Goal: Task Accomplishment & Management: Complete application form

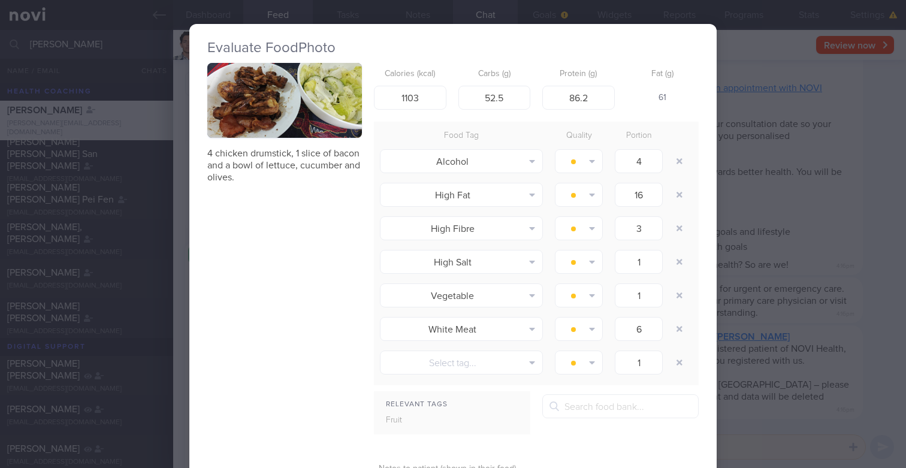
scroll to position [90, 0]
click at [294, 172] on p "4 chicken drumstick, 1 slice of bacon and a bowl of lettuce, cucumber and olive…" at bounding box center [284, 165] width 155 height 36
click at [758, 62] on div "Evaluate Food Photo 4 chicken drumstick, 1 slice of bacon and a bowl of lettuce…" at bounding box center [453, 234] width 906 height 468
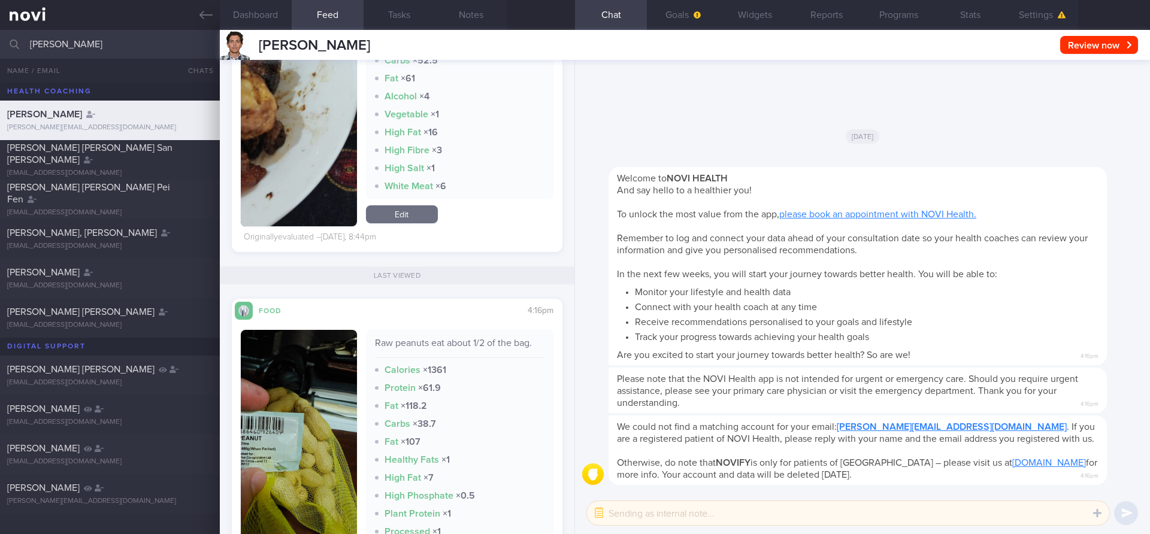
scroll to position [331, 0]
click at [139, 36] on input "abel" at bounding box center [575, 44] width 1150 height 29
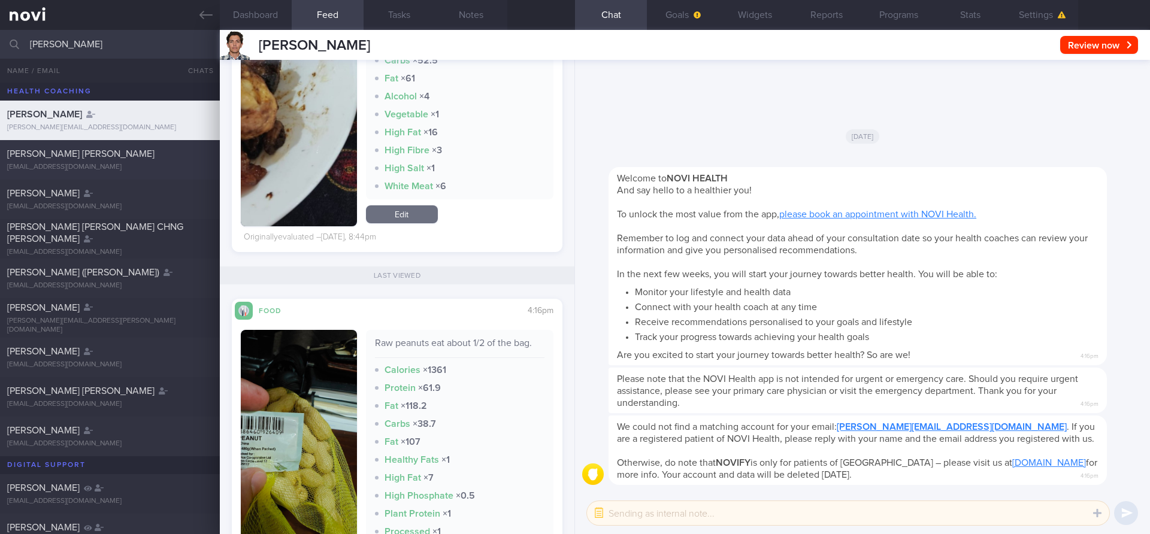
type input "sara"
click at [122, 163] on div "[EMAIL_ADDRESS][DOMAIN_NAME]" at bounding box center [109, 167] width 205 height 9
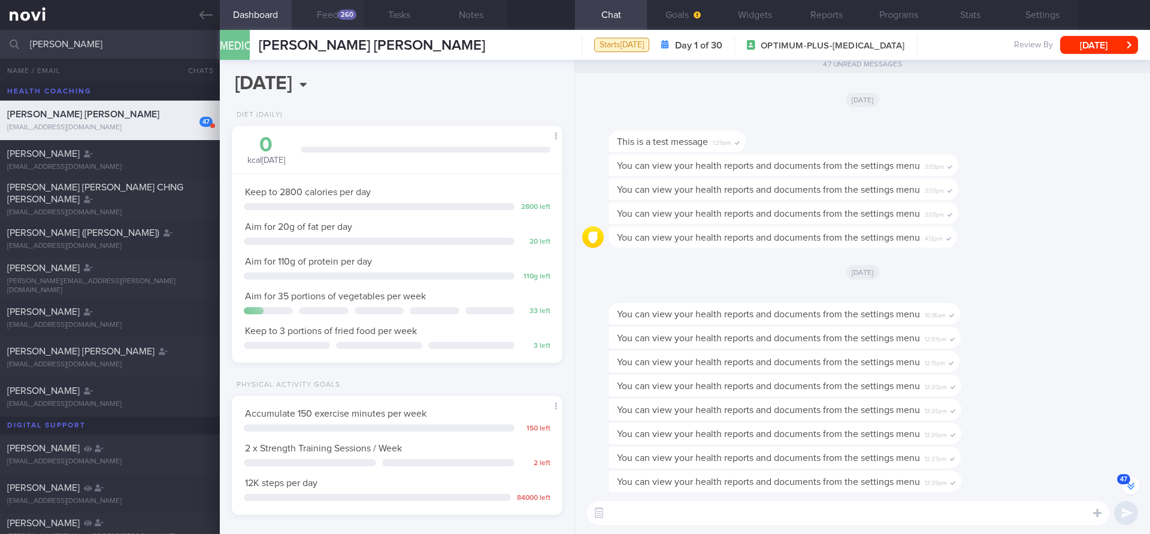
scroll to position [157, 314]
click at [323, 15] on button "Feed 260" at bounding box center [328, 15] width 72 height 30
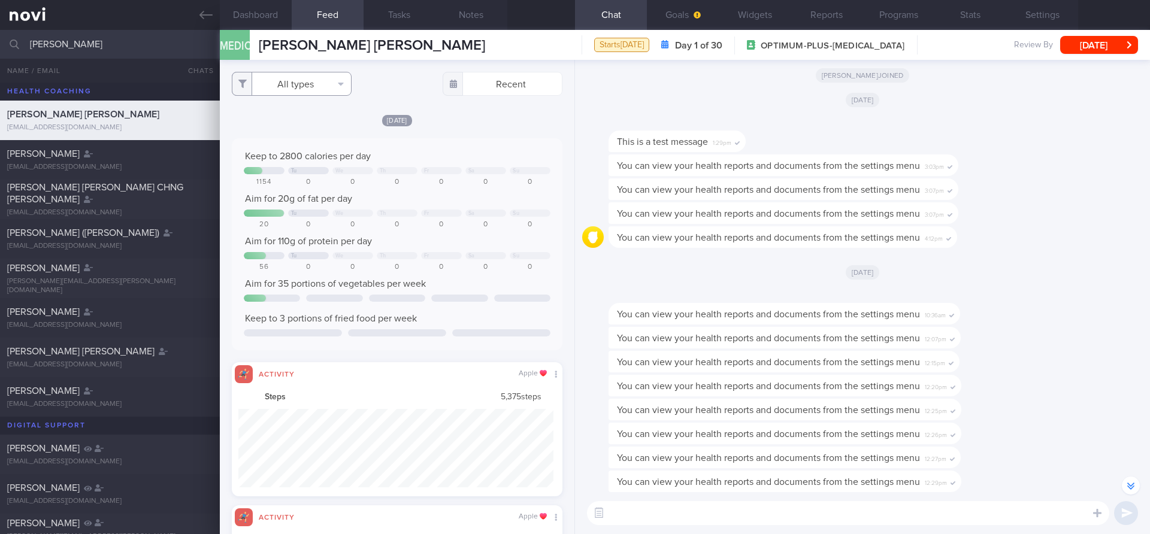
click at [307, 78] on button "All types" at bounding box center [292, 84] width 120 height 24
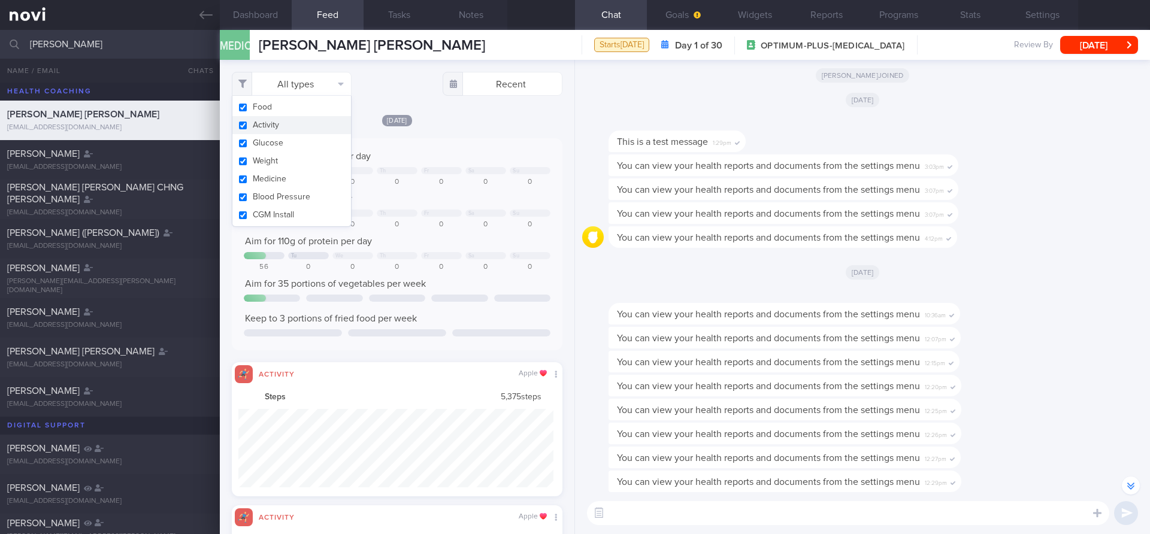
click at [293, 124] on button "Activity" at bounding box center [291, 125] width 119 height 18
checkbox input "false"
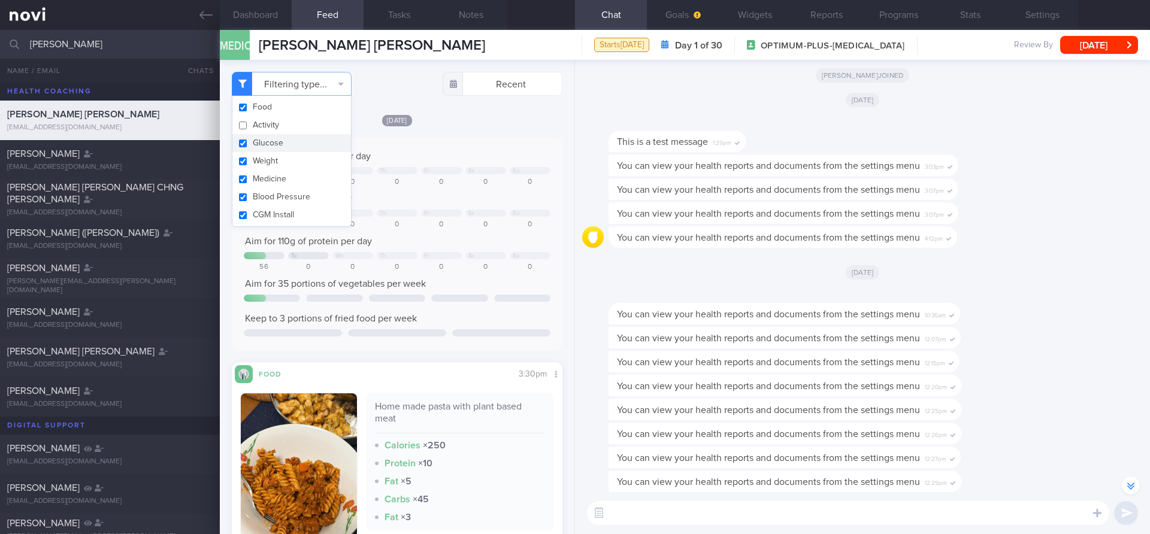
click at [290, 150] on button "Glucose" at bounding box center [291, 143] width 119 height 18
checkbox input "false"
click at [289, 169] on button "Weight" at bounding box center [291, 161] width 119 height 18
checkbox input "false"
click at [288, 193] on button "Blood Pressure" at bounding box center [291, 197] width 119 height 18
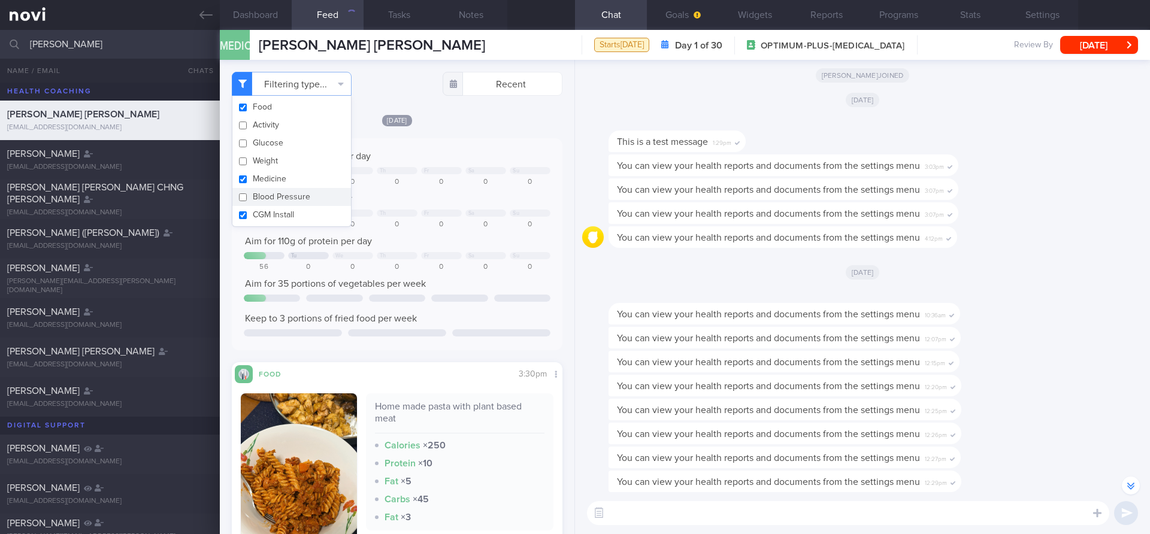
checkbox input "false"
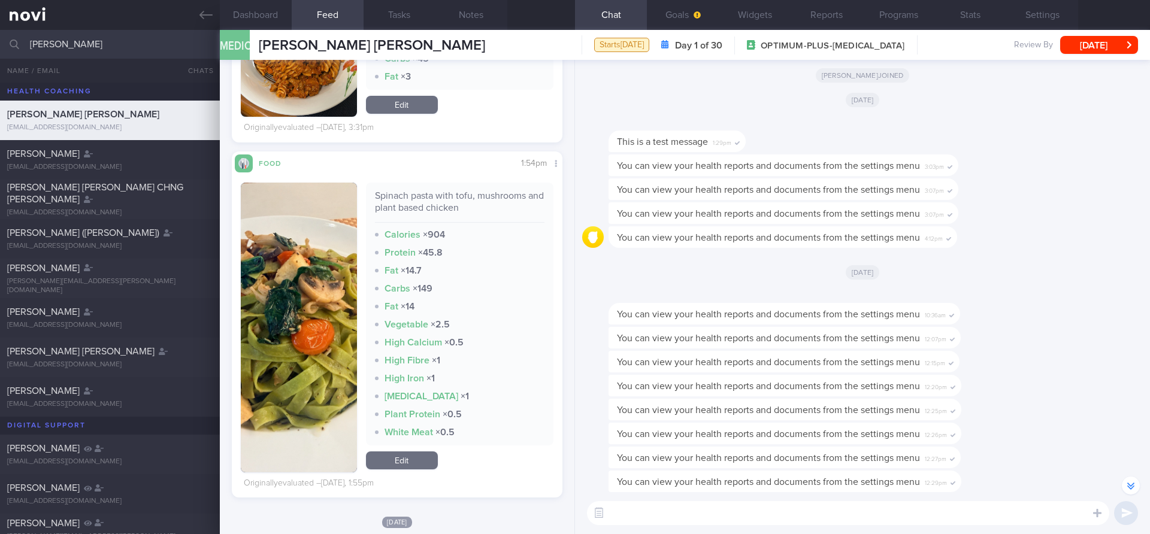
click at [316, 277] on button "button" at bounding box center [299, 328] width 116 height 290
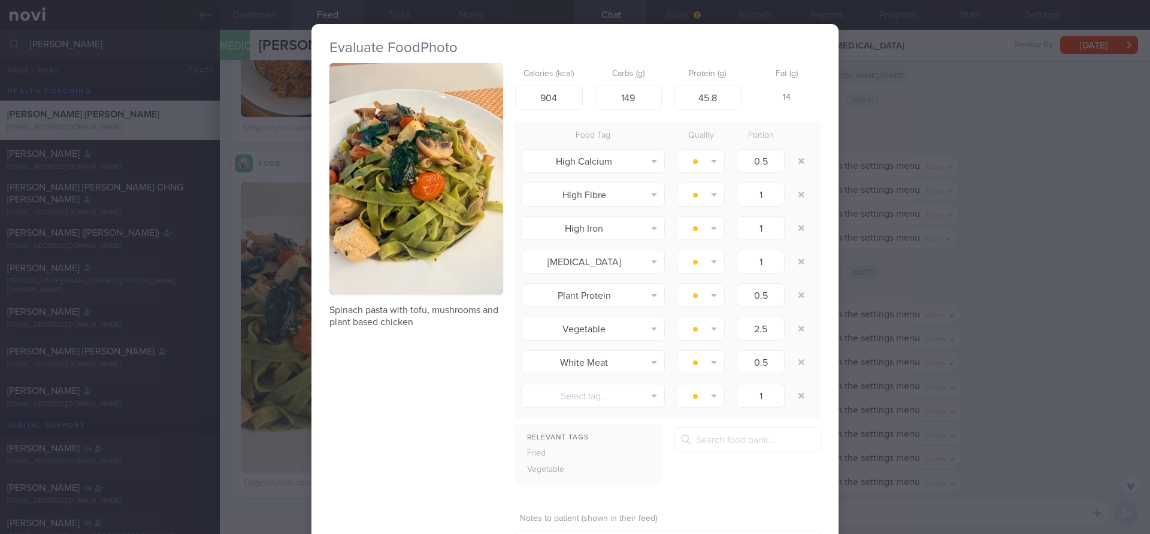
click at [445, 195] on button "button" at bounding box center [416, 179] width 174 height 232
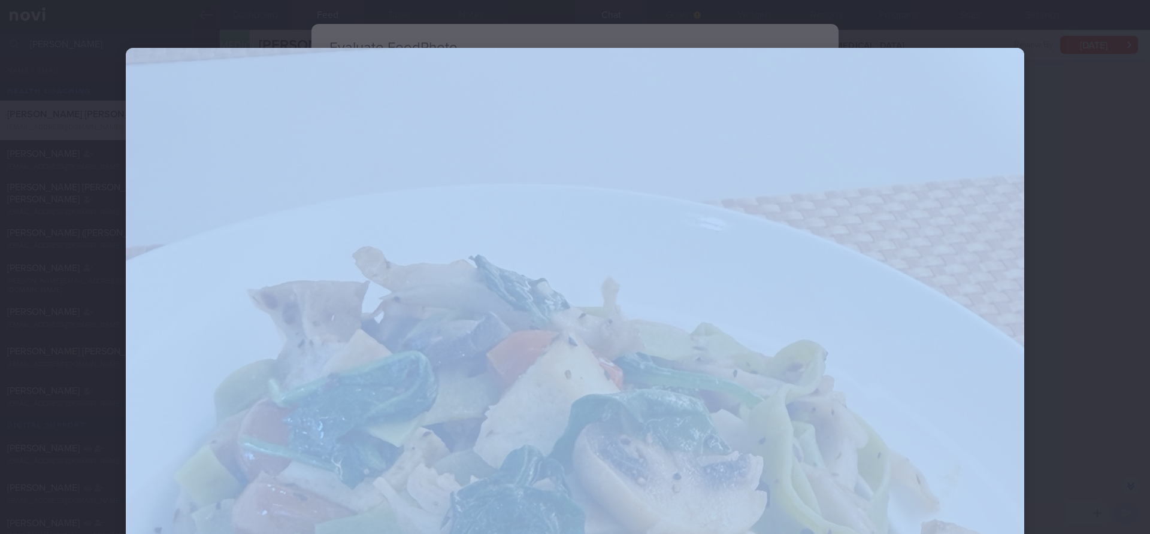
drag, startPoint x: 420, startPoint y: 307, endPoint x: 256, endPoint y: 307, distance: 164.1
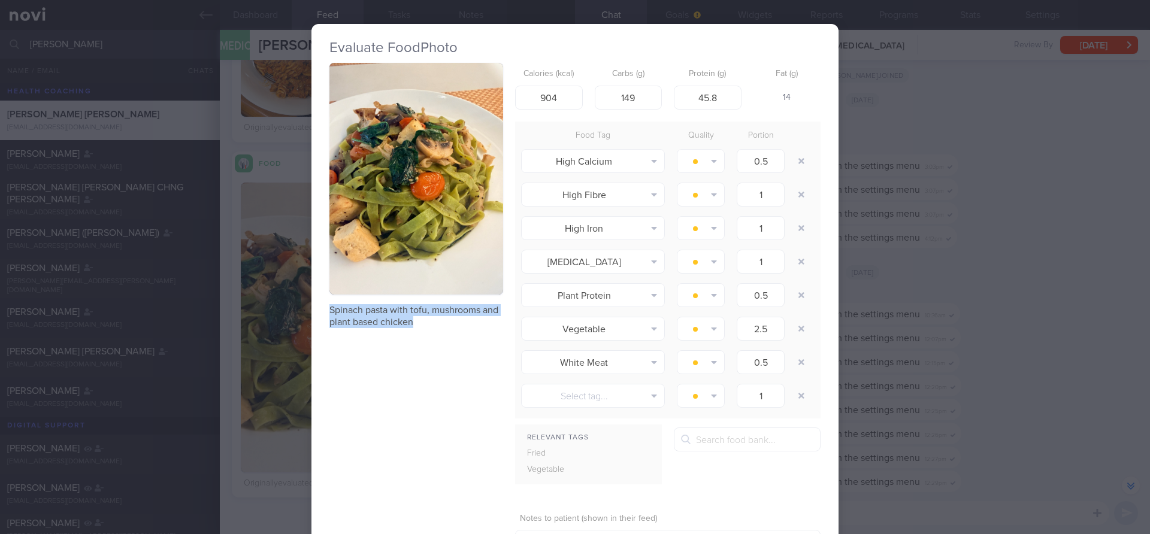
drag, startPoint x: 329, startPoint y: 311, endPoint x: 450, endPoint y: 326, distance: 122.0
click at [450, 326] on p "Spinach pasta with tofu, mushrooms and plant based chicken" at bounding box center [416, 316] width 174 height 24
copy p "Spinach pasta with tofu, mushrooms and plant based chicken"
click at [900, 63] on div "Evaluate Food Photo Spinach pasta with tofu, mushrooms and plant based chicken …" at bounding box center [575, 267] width 1150 height 534
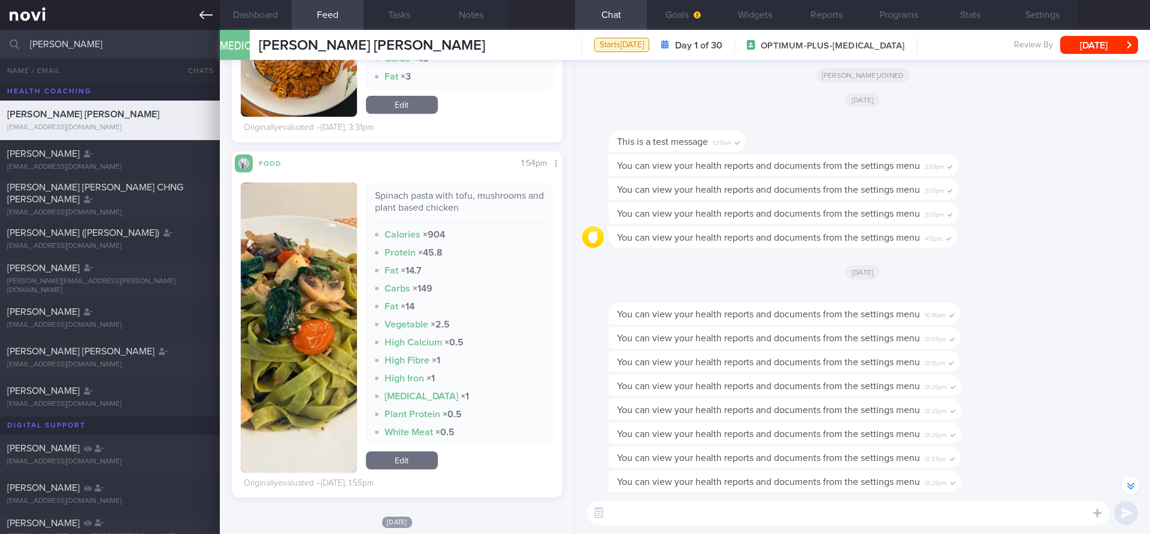
click at [202, 22] on link at bounding box center [110, 15] width 220 height 30
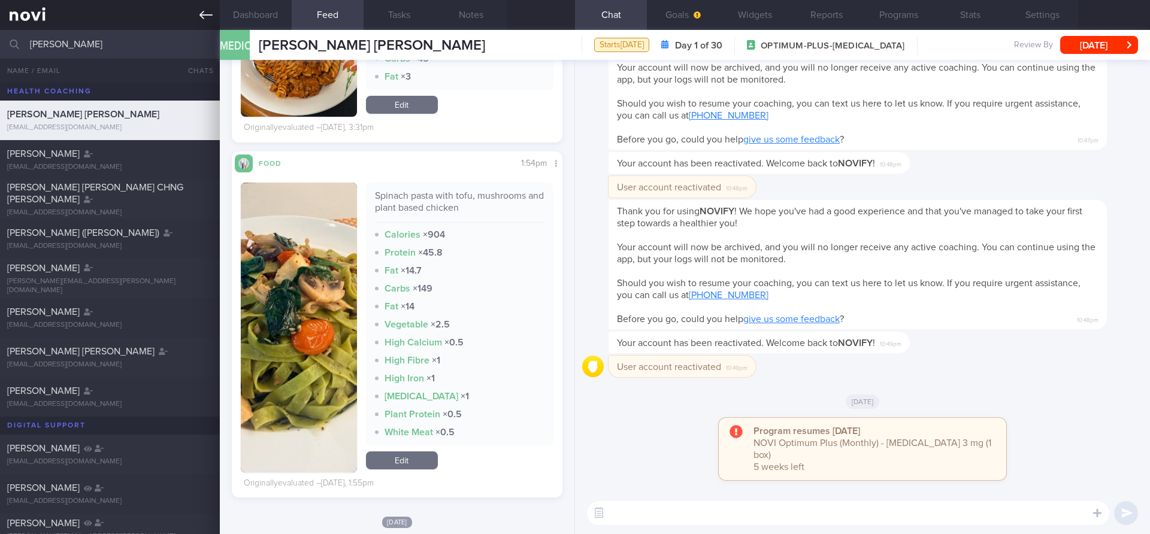
click at [207, 17] on icon at bounding box center [205, 14] width 13 height 13
click at [255, 17] on button "Dashboard" at bounding box center [256, 15] width 72 height 30
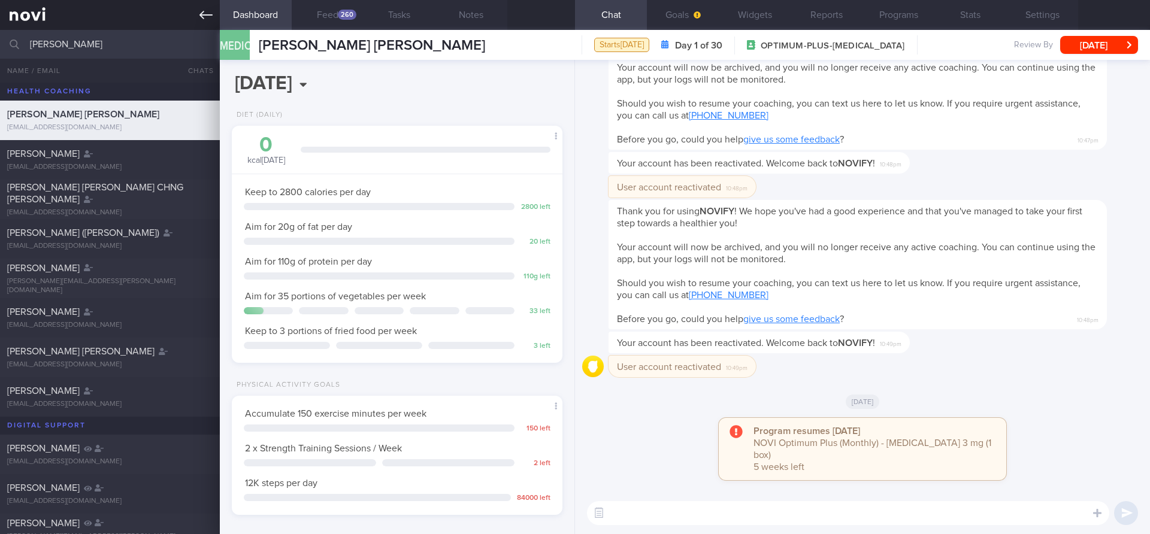
click at [37, 16] on link at bounding box center [110, 15] width 220 height 30
click at [208, 16] on icon at bounding box center [205, 14] width 13 height 13
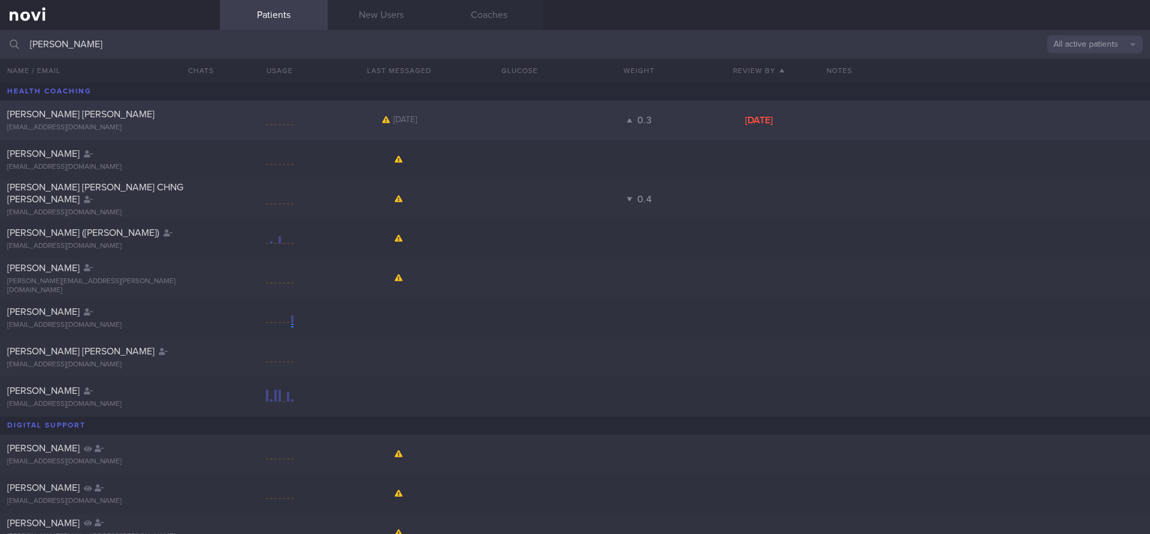
click at [272, 127] on div at bounding box center [280, 120] width 28 height 15
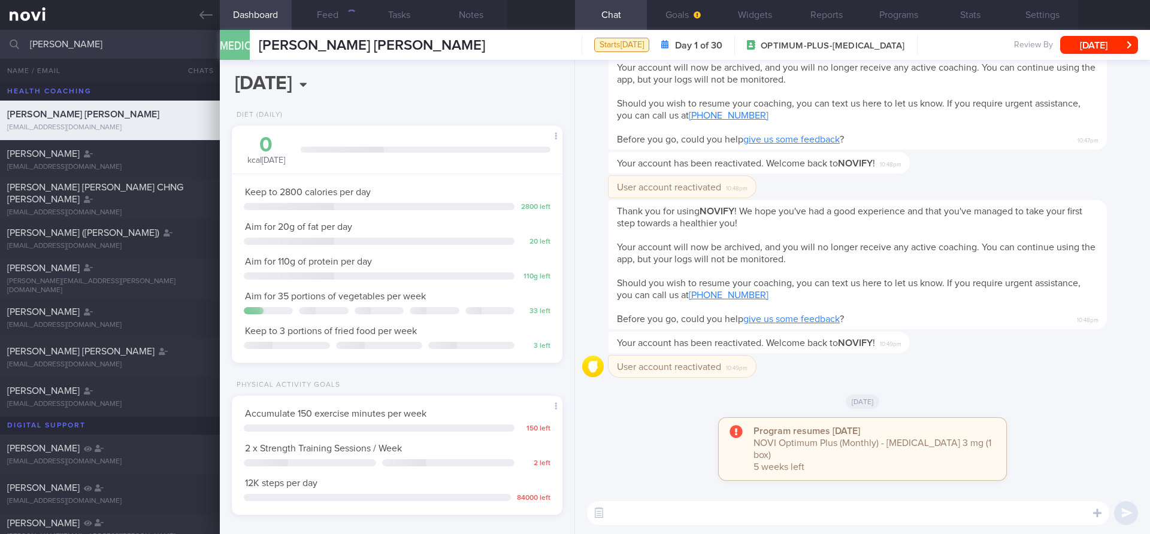
scroll to position [157, 314]
click at [213, 20] on link at bounding box center [110, 15] width 220 height 30
click at [33, 2] on link at bounding box center [110, 15] width 220 height 30
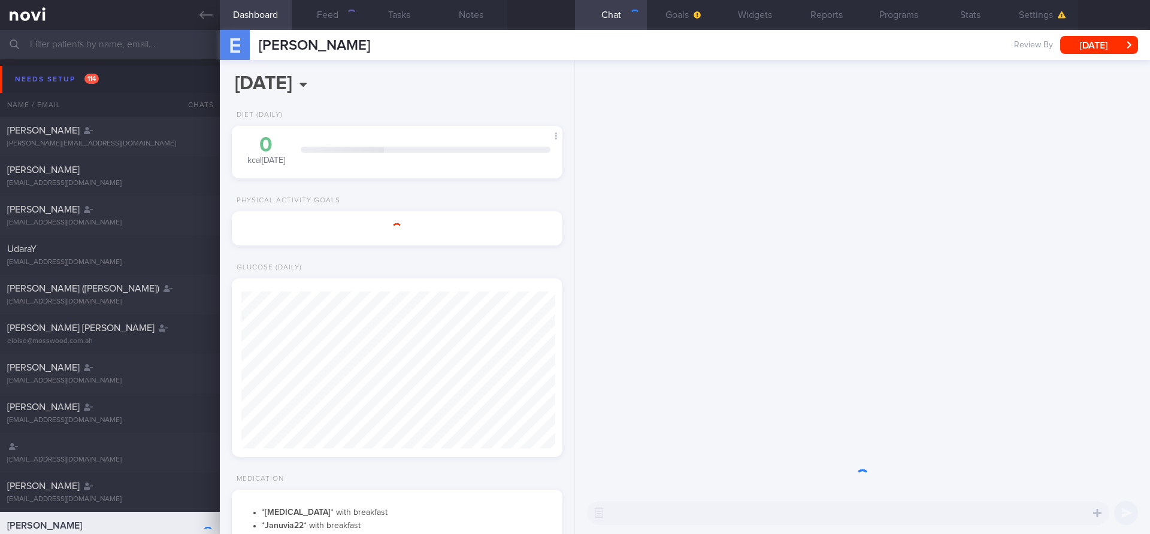
scroll to position [157, 314]
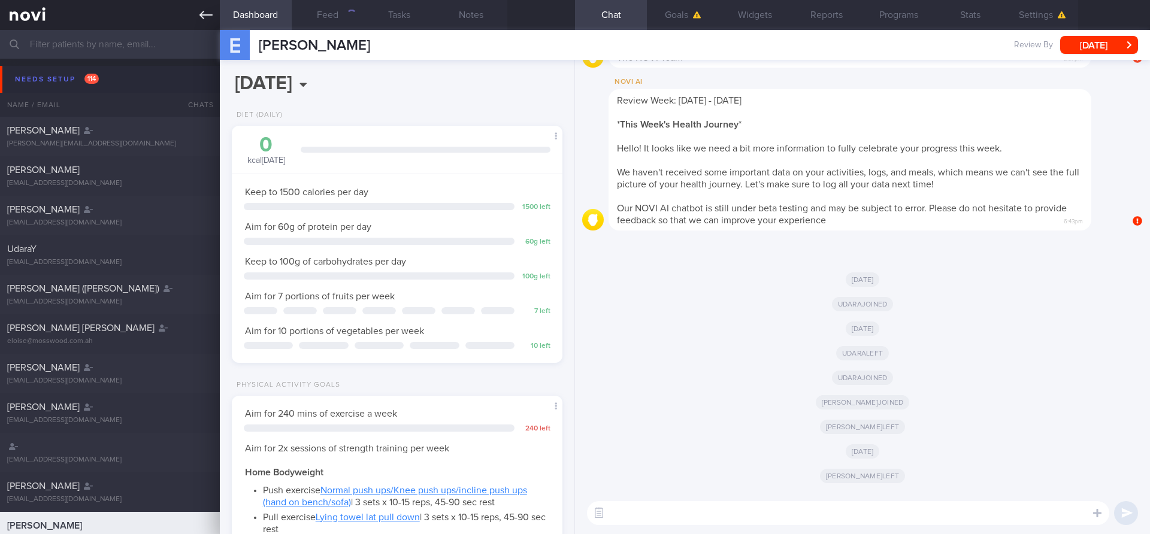
click at [201, 16] on icon at bounding box center [205, 15] width 13 height 8
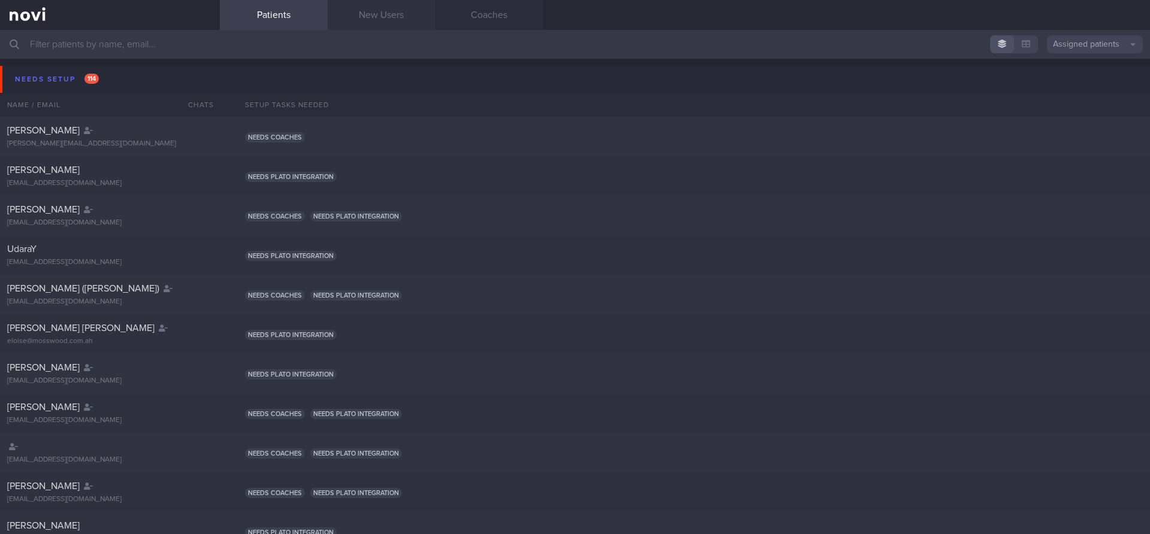
click at [402, 14] on link "New Users" at bounding box center [382, 15] width 108 height 30
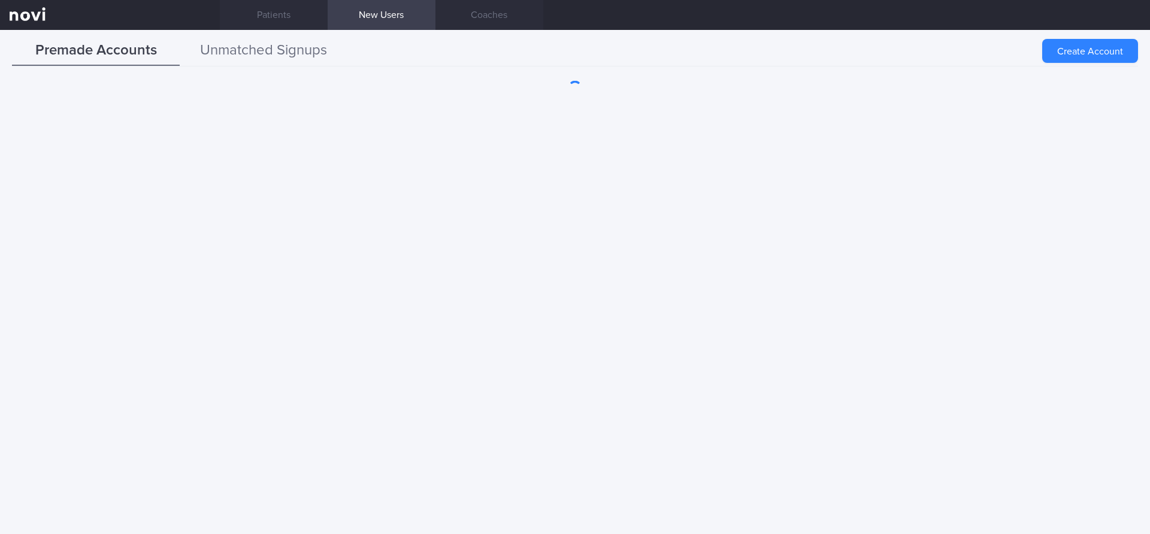
click at [255, 50] on button "Unmatched Signups" at bounding box center [264, 51] width 168 height 30
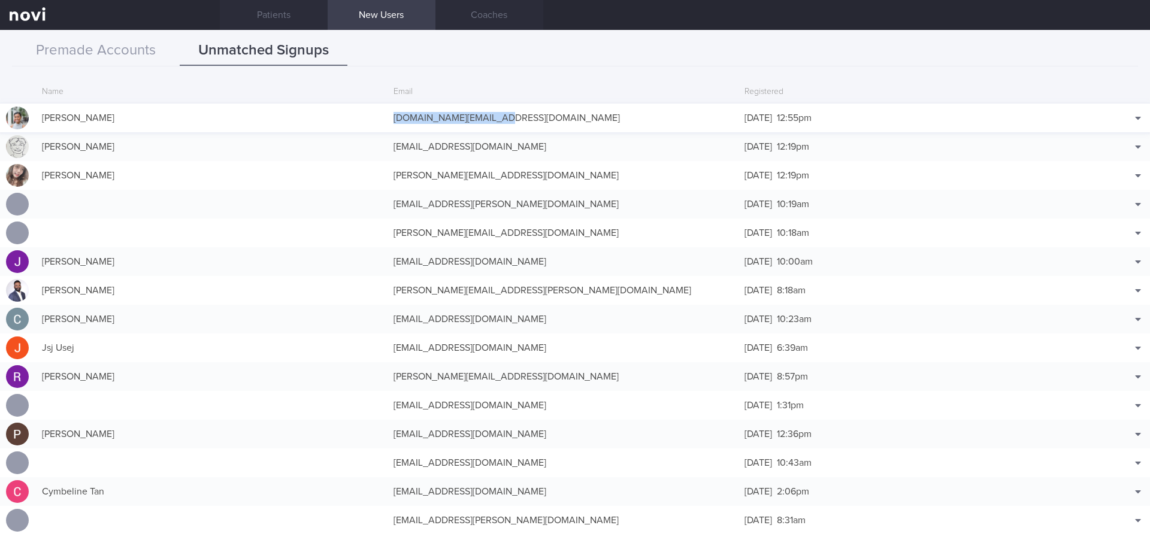
drag, startPoint x: 387, startPoint y: 120, endPoint x: 507, endPoint y: 121, distance: 119.2
click at [507, 121] on div "[DOMAIN_NAME][EMAIL_ADDRESS][DOMAIN_NAME]" at bounding box center [563, 118] width 352 height 24
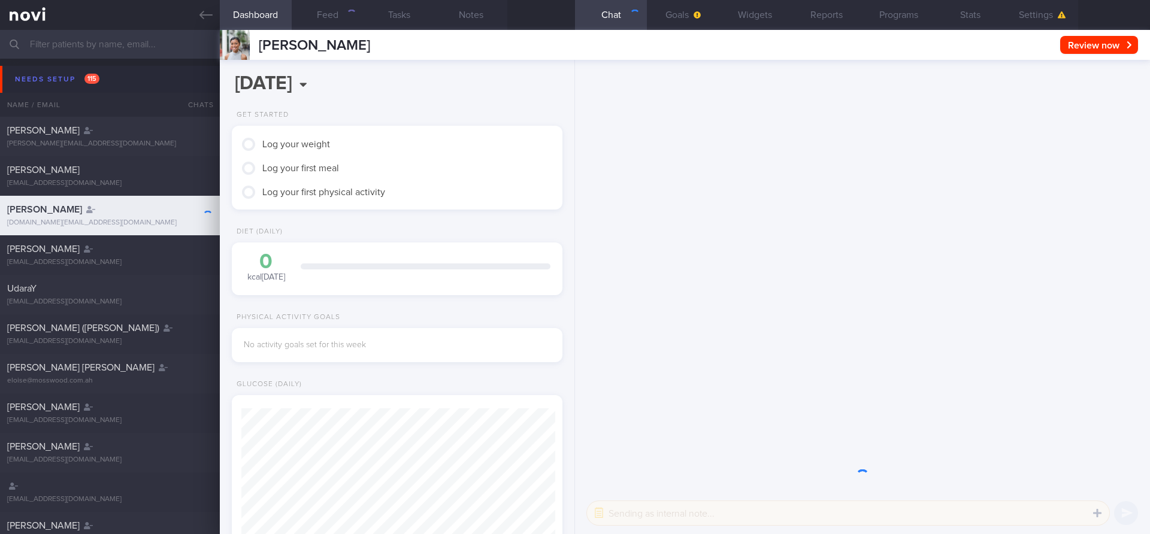
scroll to position [157, 314]
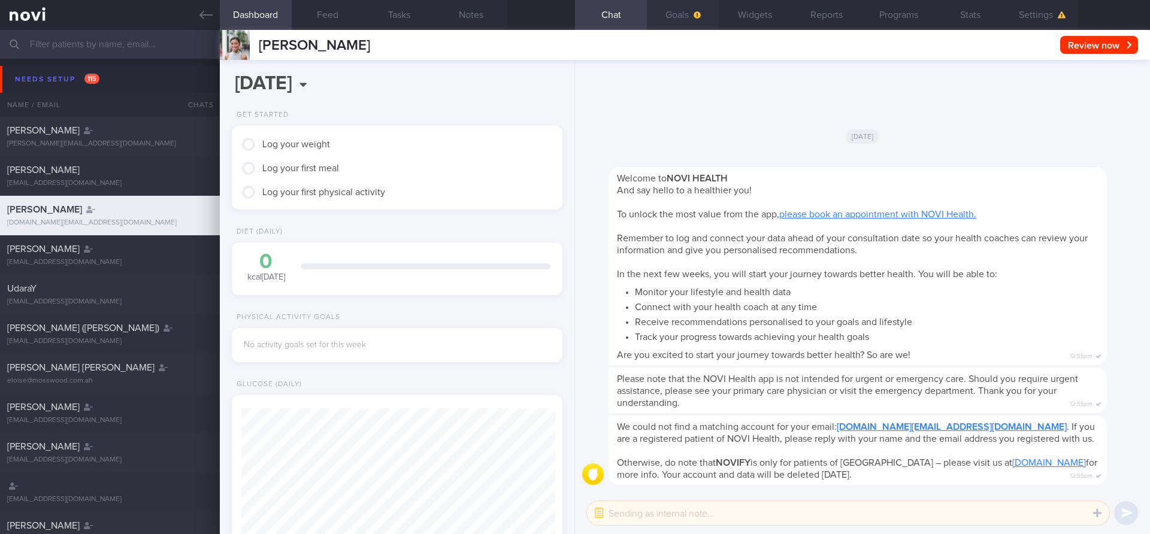
click at [690, 14] on button "Goals" at bounding box center [683, 15] width 72 height 30
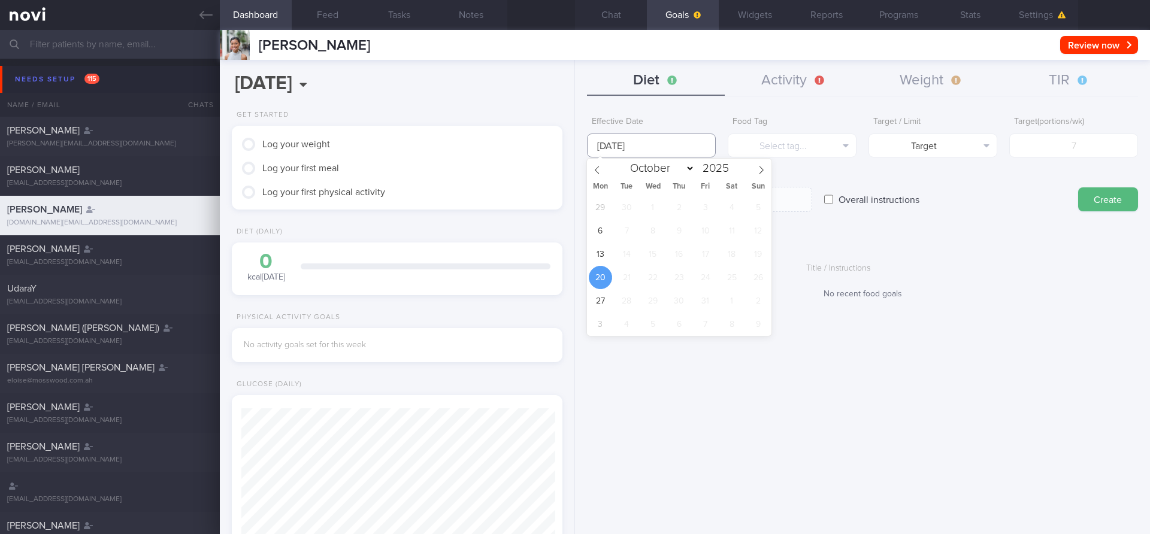
click at [660, 147] on input "20 Oct 2025" at bounding box center [651, 146] width 129 height 24
click at [593, 256] on span "13" at bounding box center [600, 254] width 23 height 23
type input "13 Oct 2025"
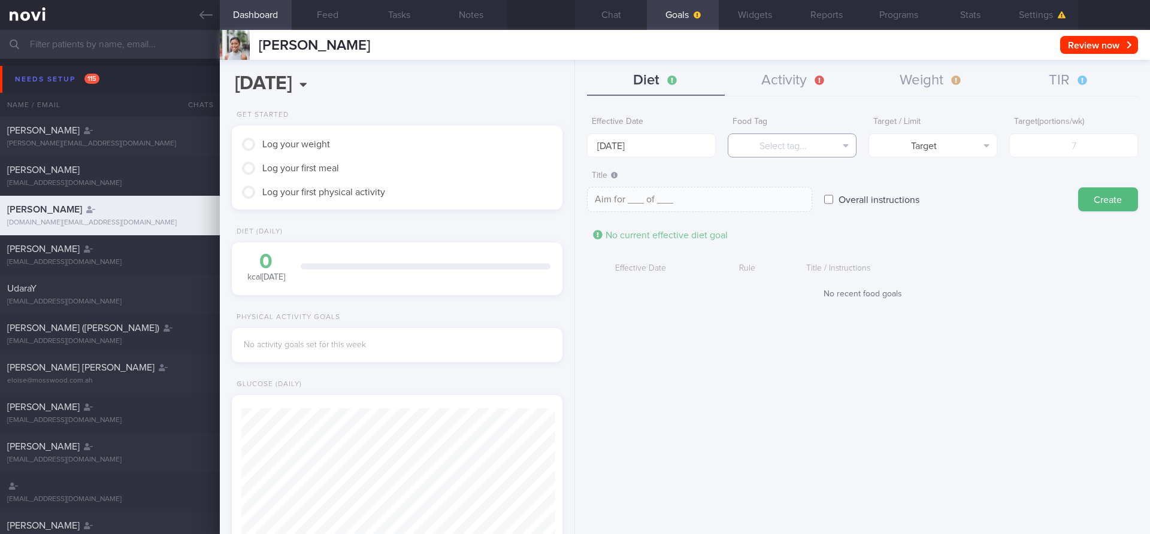
click at [788, 143] on button "Select tag..." at bounding box center [792, 146] width 129 height 24
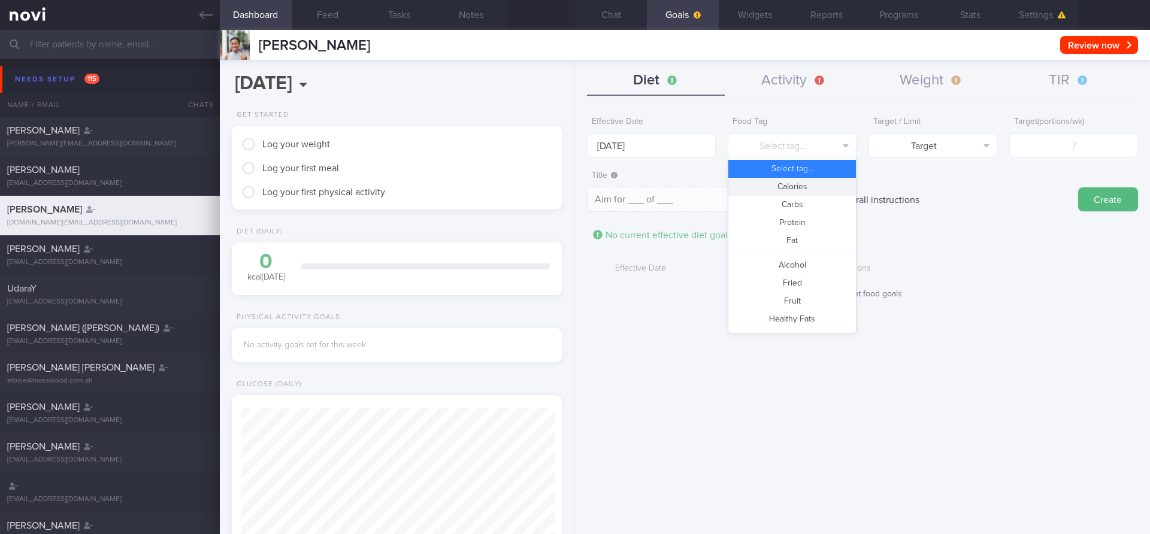
click at [791, 189] on button "Calories" at bounding box center [792, 187] width 128 height 18
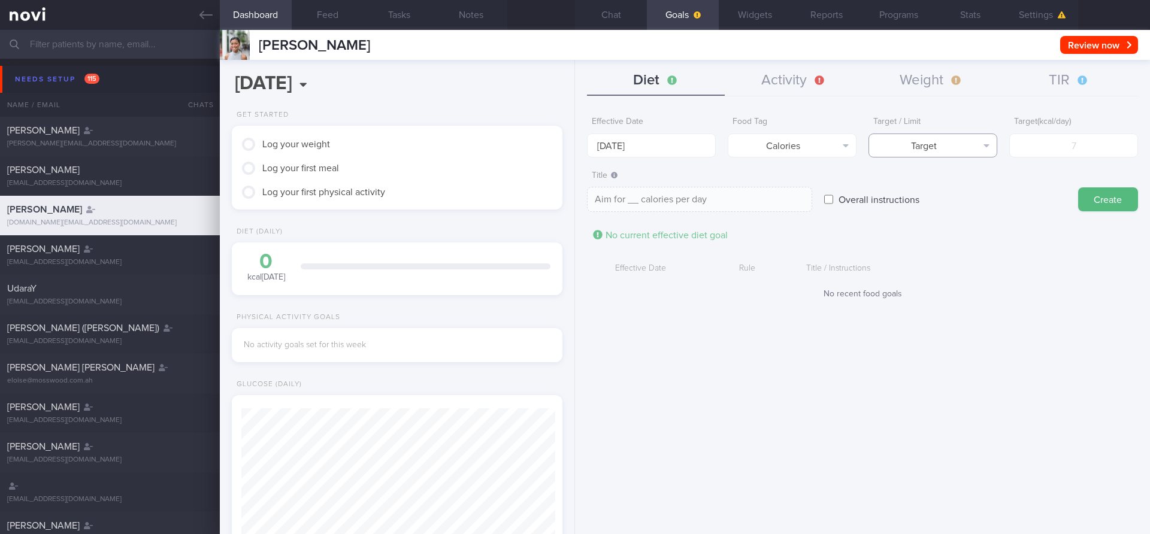
click at [900, 147] on button "Target" at bounding box center [932, 146] width 129 height 24
click at [916, 185] on button "Limit" at bounding box center [933, 187] width 128 height 18
type textarea "Keep to __ calories per day"
click at [1050, 142] on input "number" at bounding box center [1073, 146] width 129 height 24
type input "1"
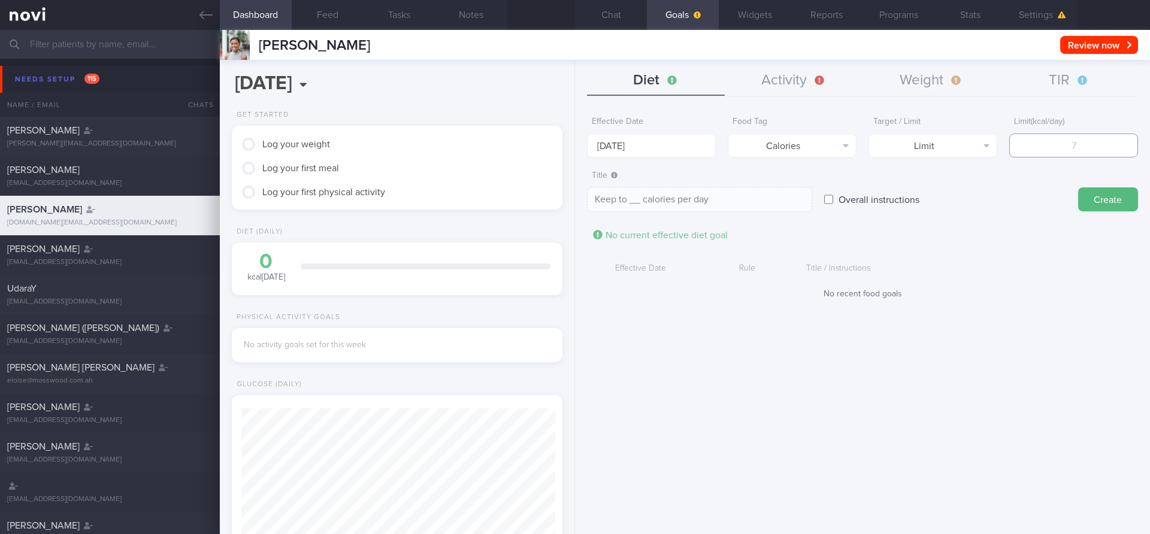
type textarea "Keep to 1 calories per day"
type input "15"
type textarea "Keep to 15 calories per day"
type input "150"
type textarea "Keep to 150 calories per day"
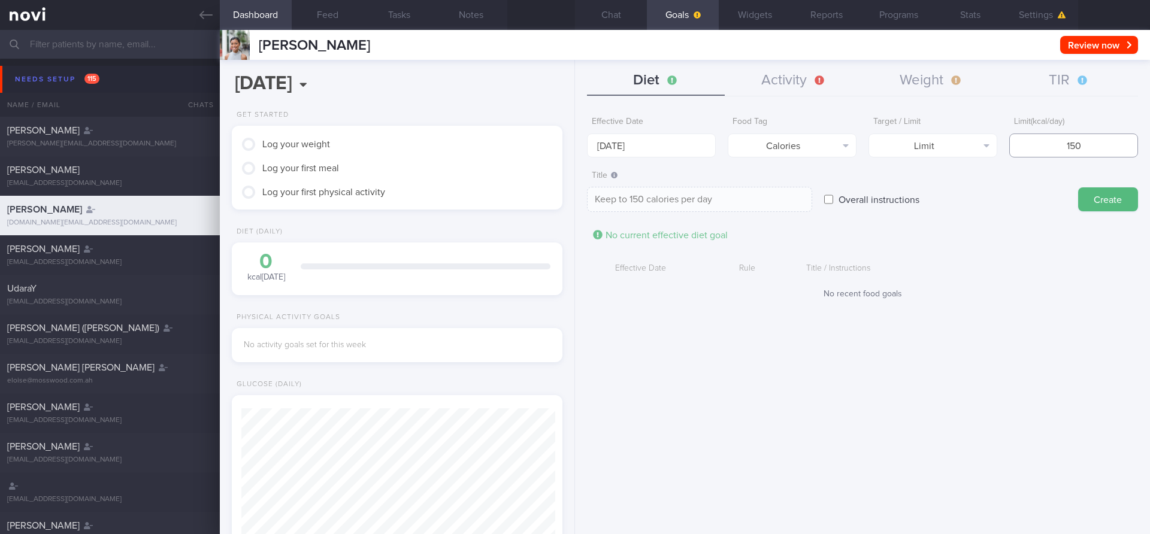
type input "1500"
type textarea "Keep to 1500 calories per day"
type input "1500"
click at [1089, 205] on button "Create" at bounding box center [1108, 199] width 60 height 24
type input "20 Oct 2025"
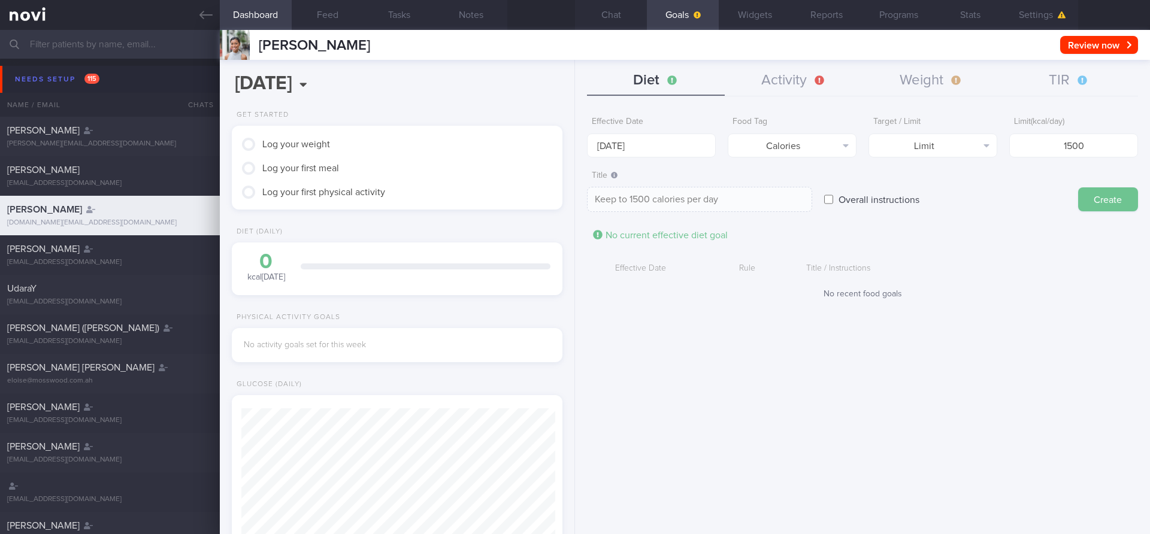
type textarea "Aim for ___ of ___"
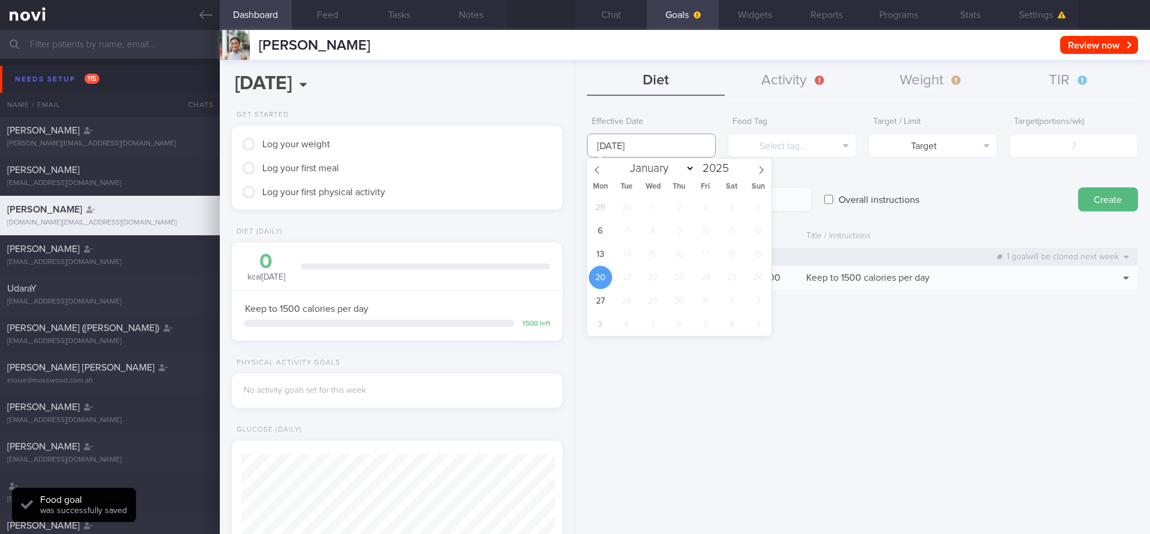
click at [680, 141] on input "20 Oct 2025" at bounding box center [651, 146] width 129 height 24
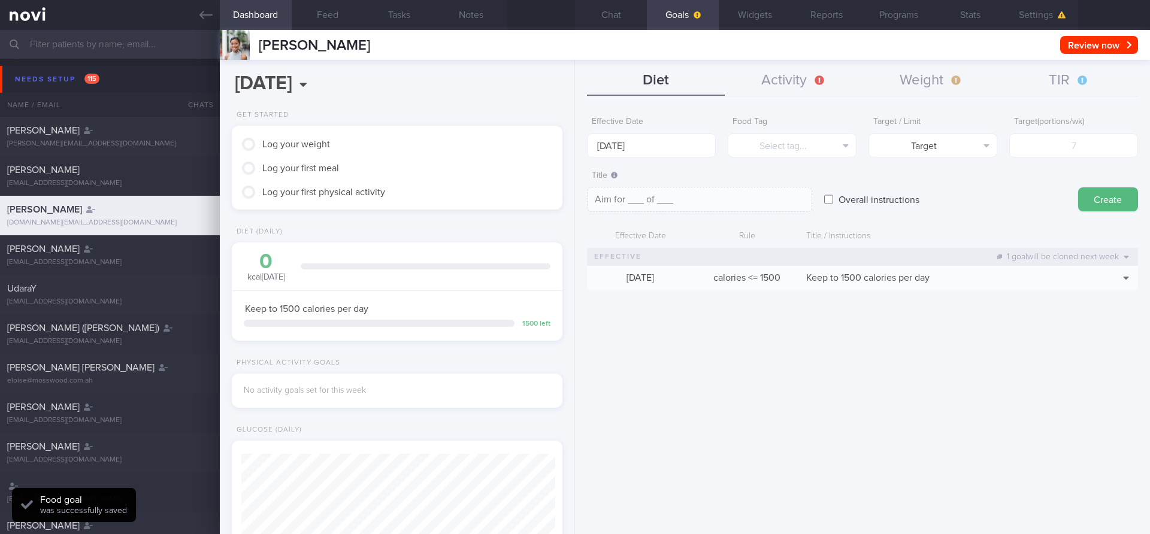
click at [723, 443] on div "Effective Date 20 Oct 2025 Food Tag Select tag... Select tag... Calories Carbs …" at bounding box center [862, 318] width 575 height 432
click at [1025, 22] on button "Settings" at bounding box center [1042, 15] width 72 height 30
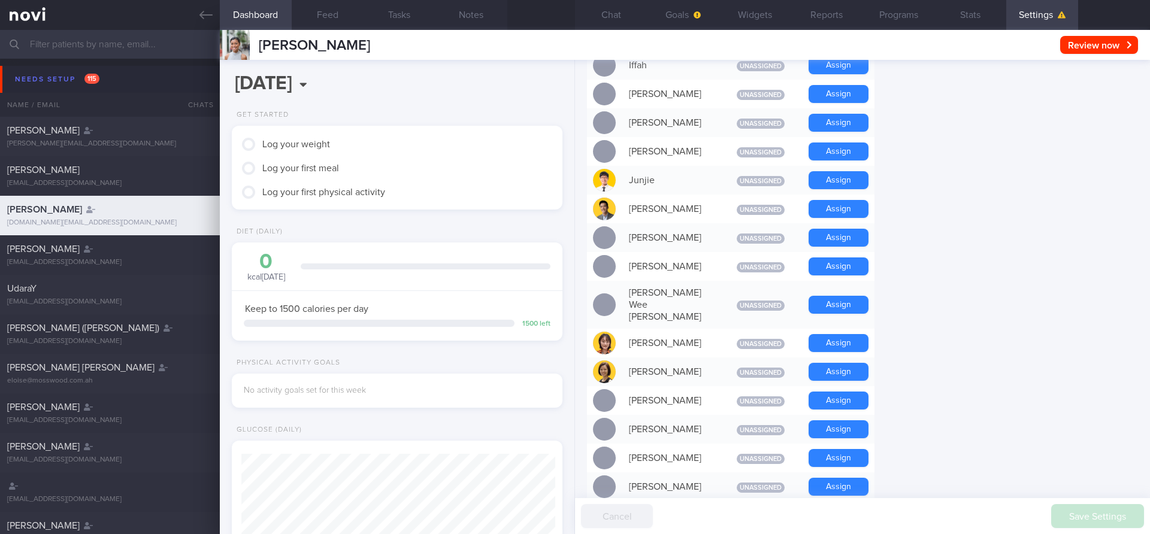
scroll to position [620, 0]
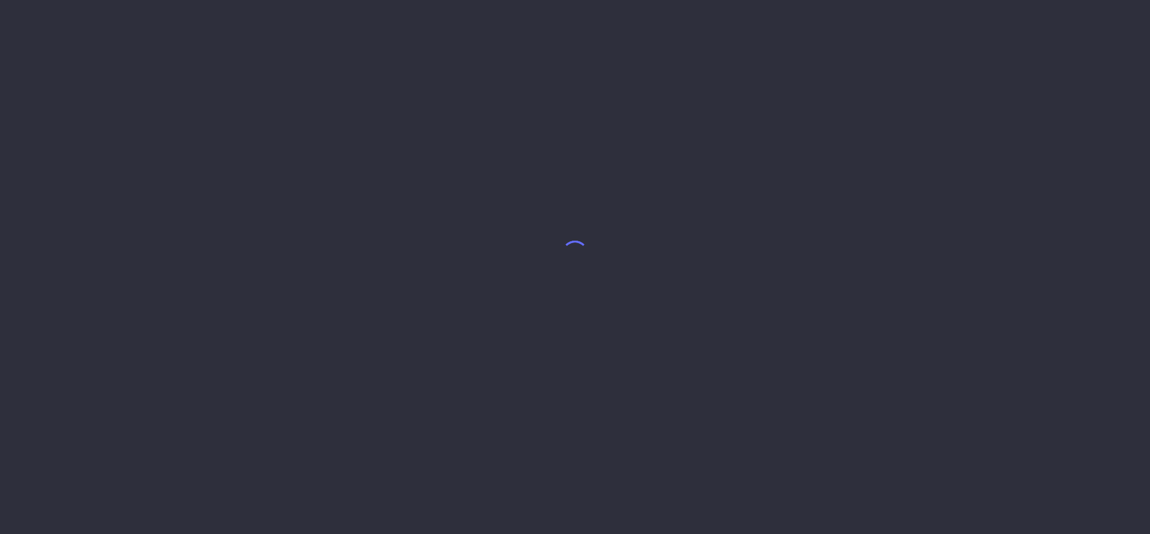
select select "9"
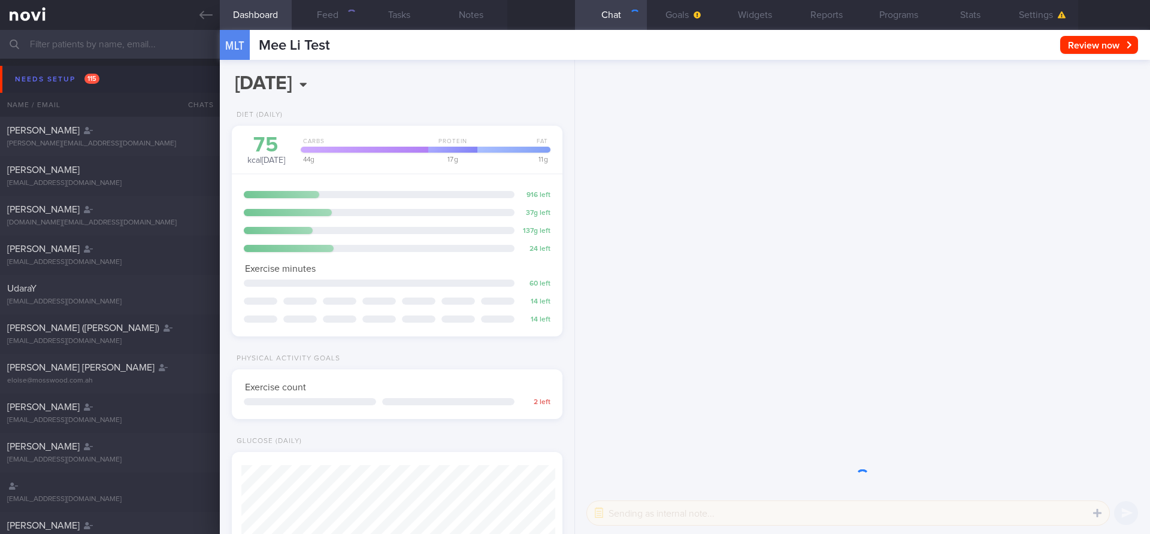
scroll to position [155, 310]
click at [304, 11] on button "Feed" at bounding box center [328, 15] width 72 height 30
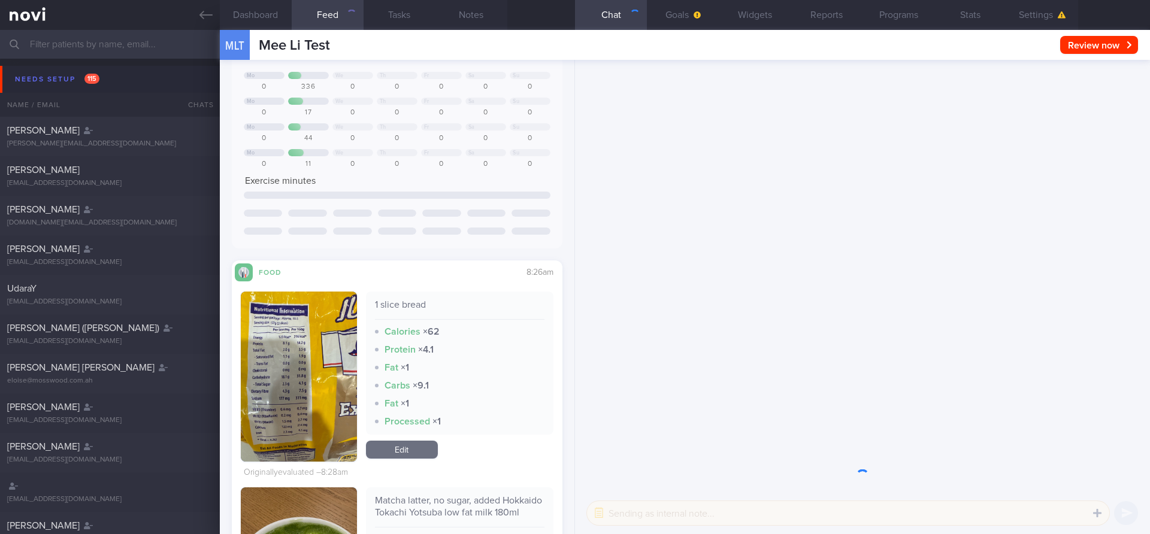
scroll to position [156, 0]
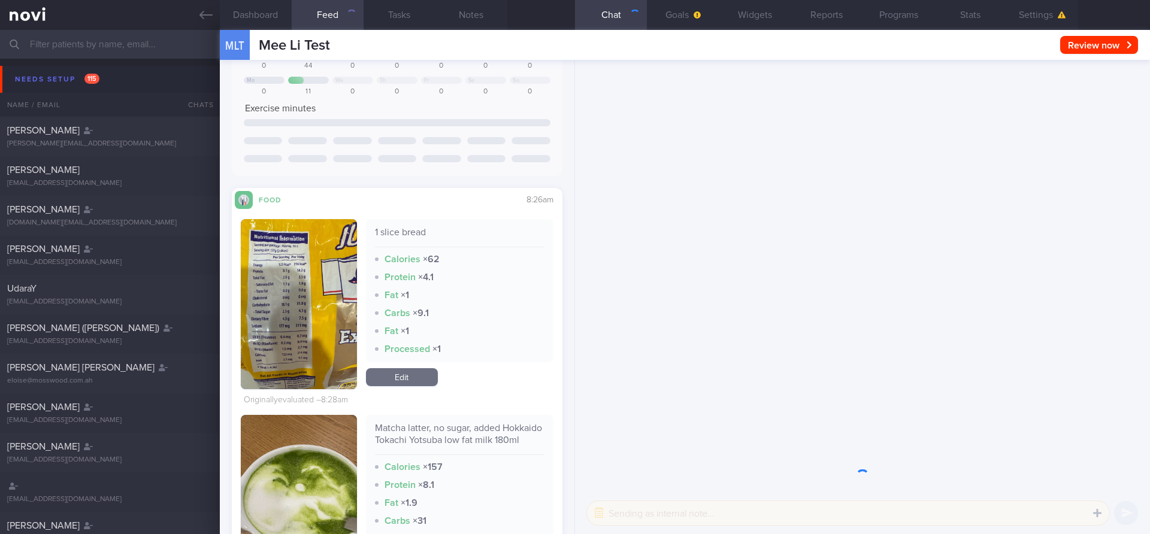
click at [307, 284] on button "button" at bounding box center [299, 304] width 116 height 170
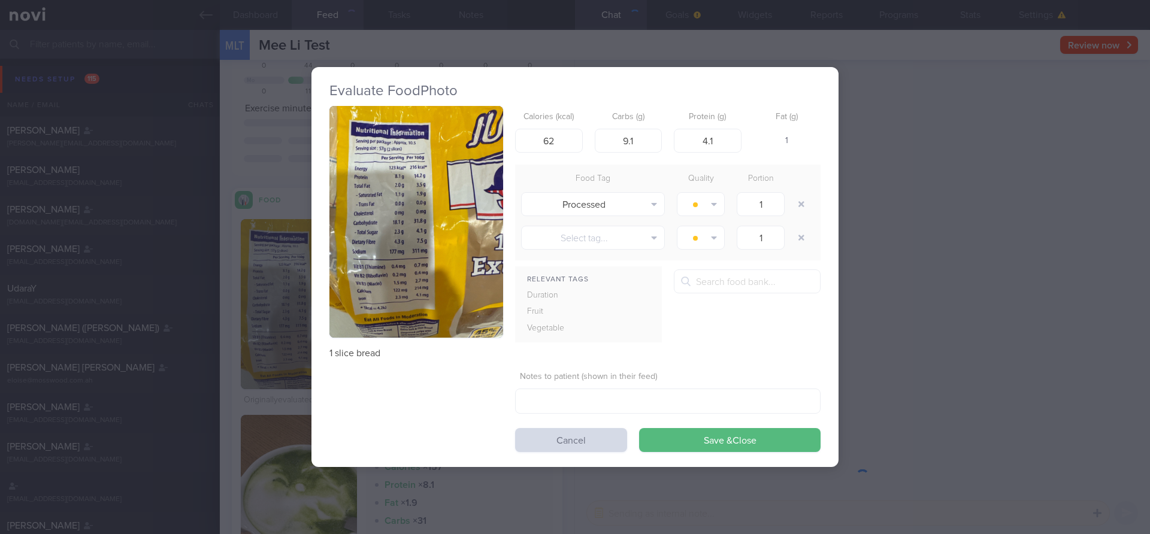
click at [419, 190] on button "button" at bounding box center [416, 222] width 174 height 232
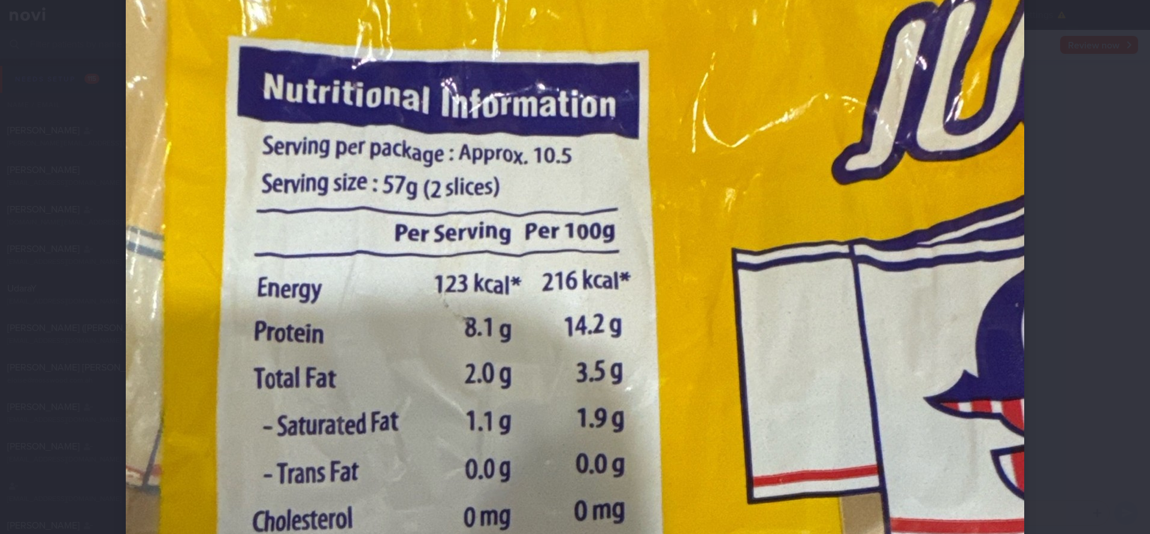
scroll to position [93, 0]
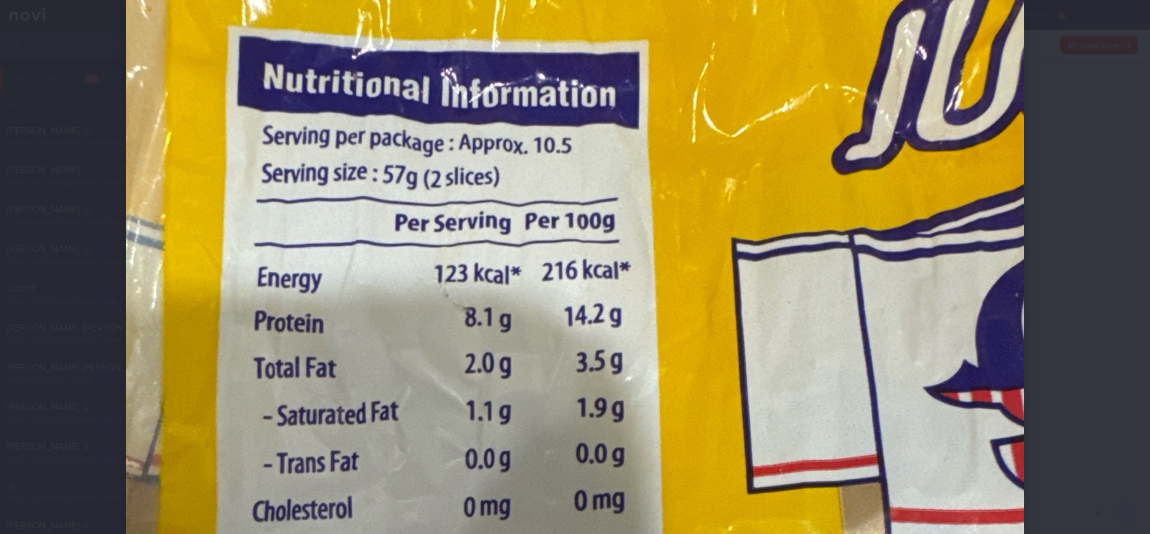
click at [1126, 238] on div at bounding box center [575, 267] width 1150 height 534
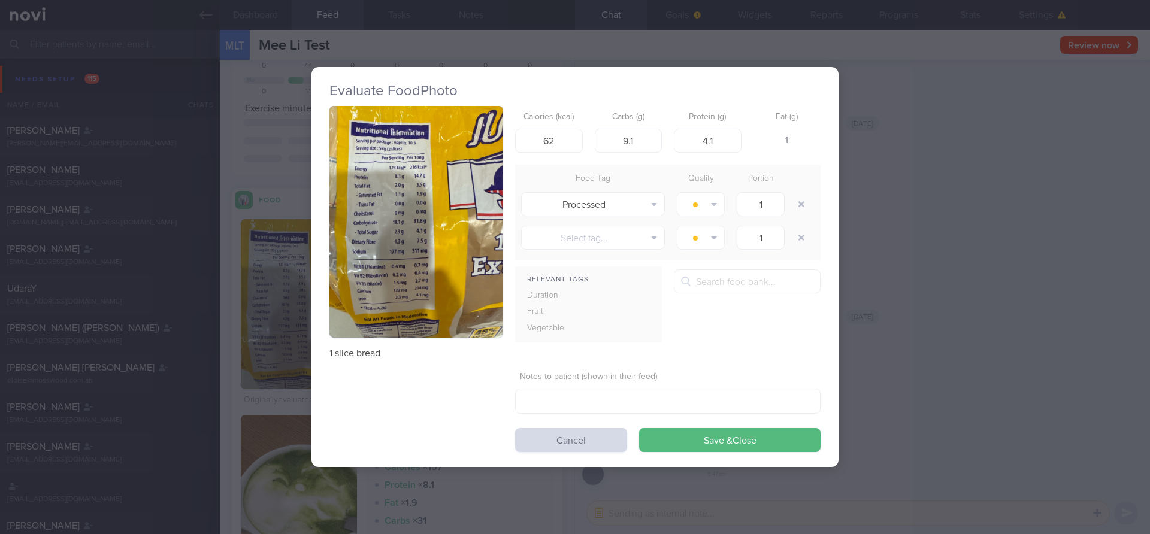
click at [985, 326] on div "Evaluate Food Photo 1 slice bread Calories (kcal) 62 Carbs (g) 9.1 Protein (g) …" at bounding box center [575, 267] width 1150 height 534
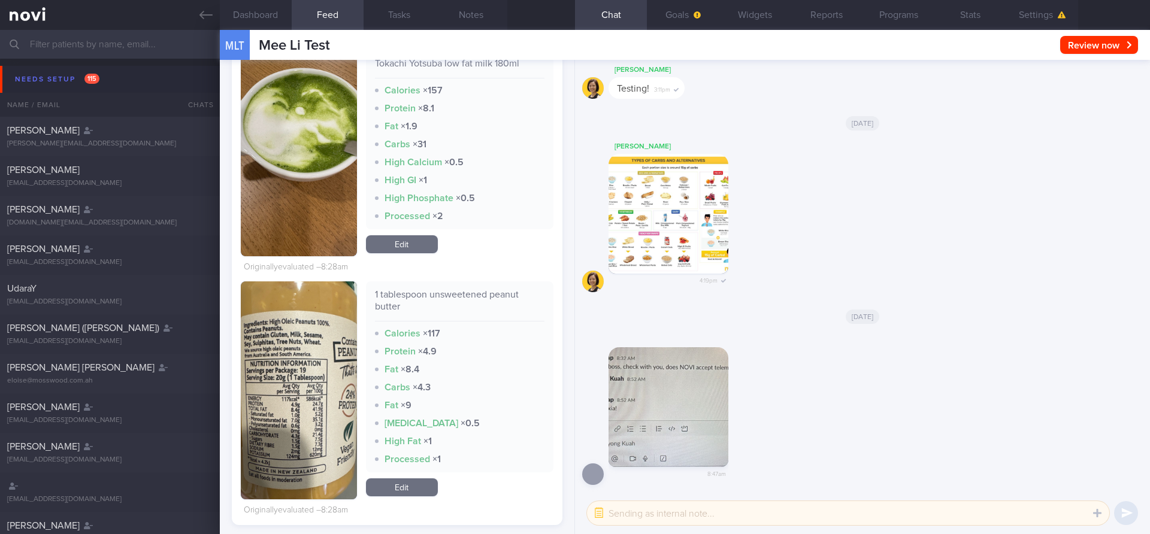
scroll to position [538, 0]
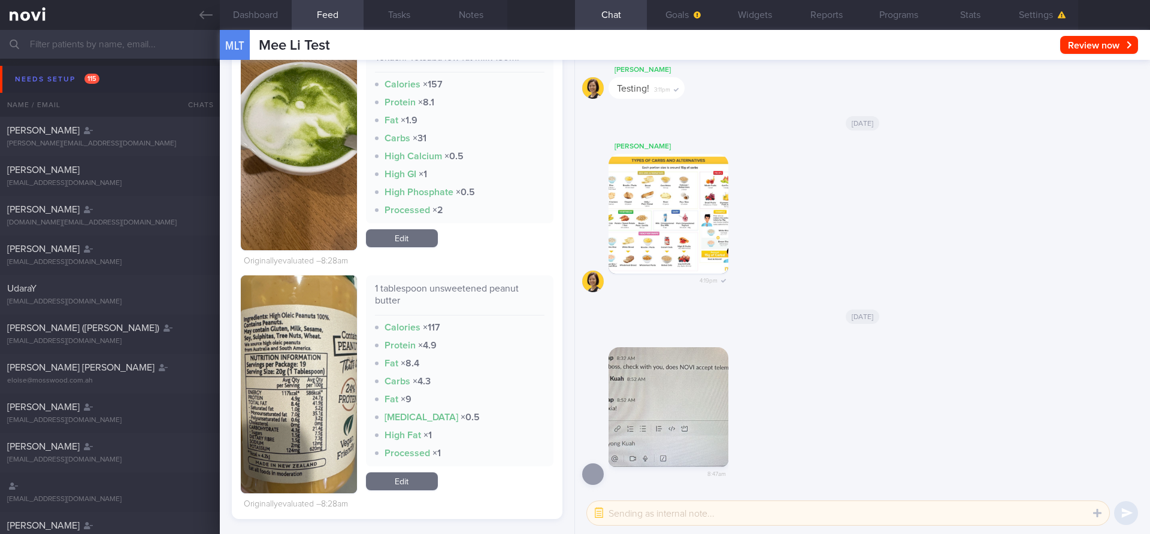
click at [682, 384] on button "button" at bounding box center [668, 407] width 120 height 120
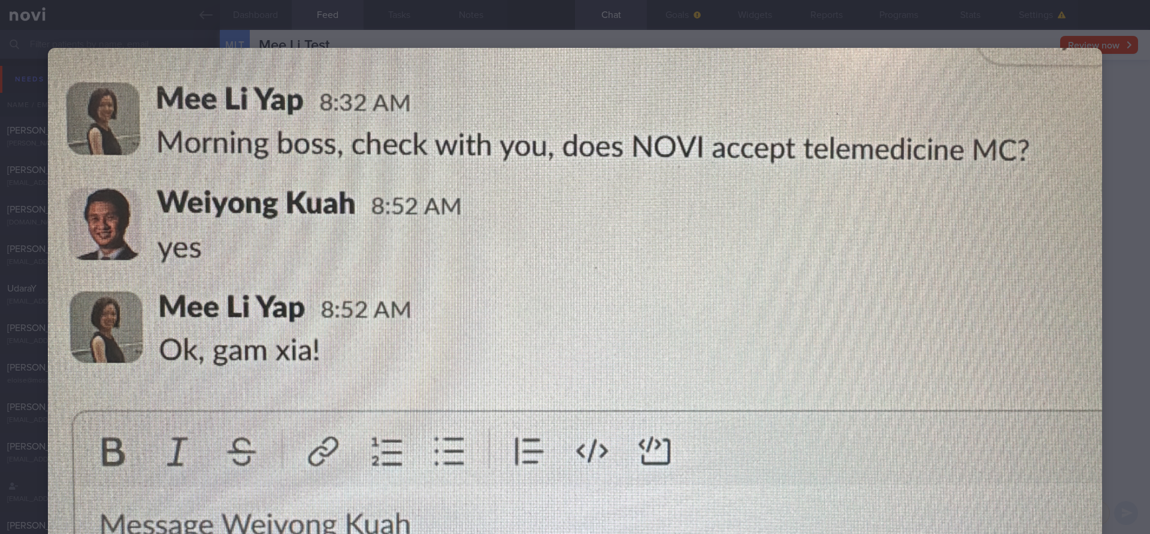
click at [1120, 195] on div at bounding box center [575, 344] width 1150 height 689
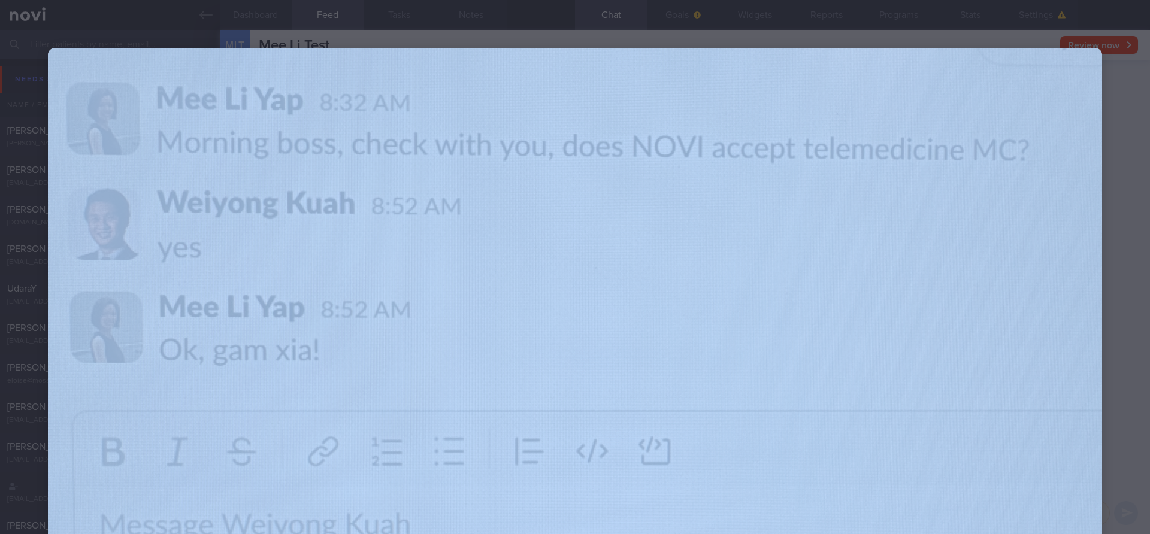
click at [1120, 195] on div at bounding box center [575, 344] width 1150 height 689
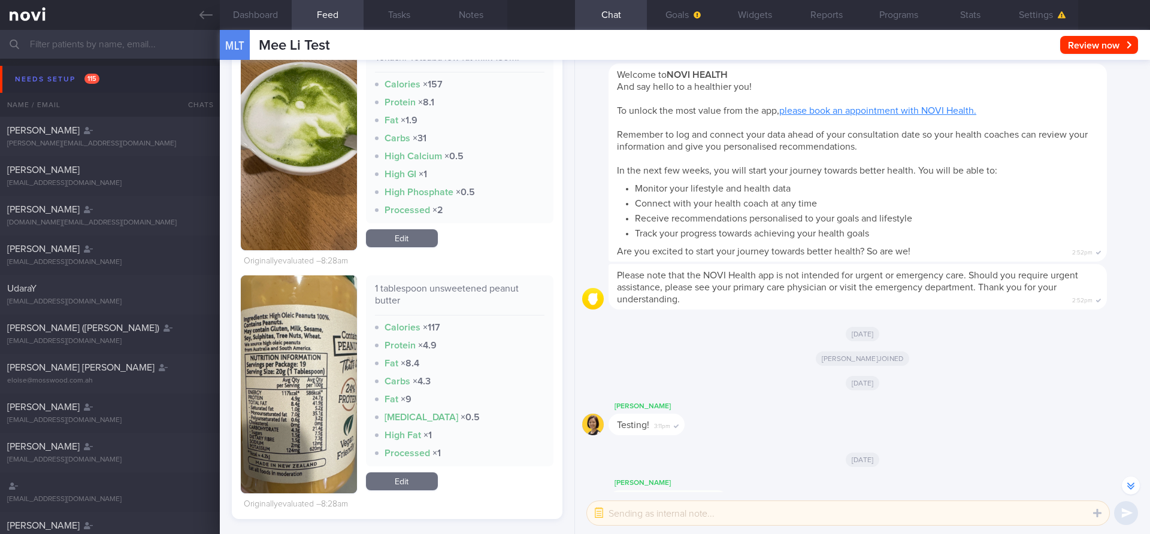
scroll to position [-338, 0]
click at [165, 50] on input "text" at bounding box center [575, 44] width 1150 height 29
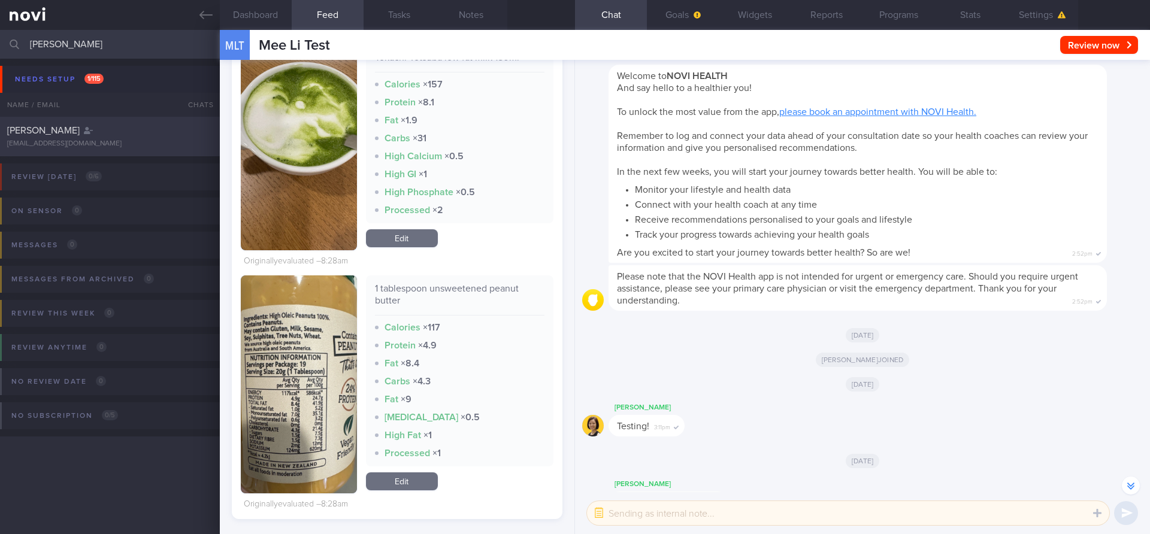
click at [126, 123] on div "Elizabeth Test eleant2211@gmail.com Needs coaches Needs plato integration" at bounding box center [575, 137] width 1150 height 40
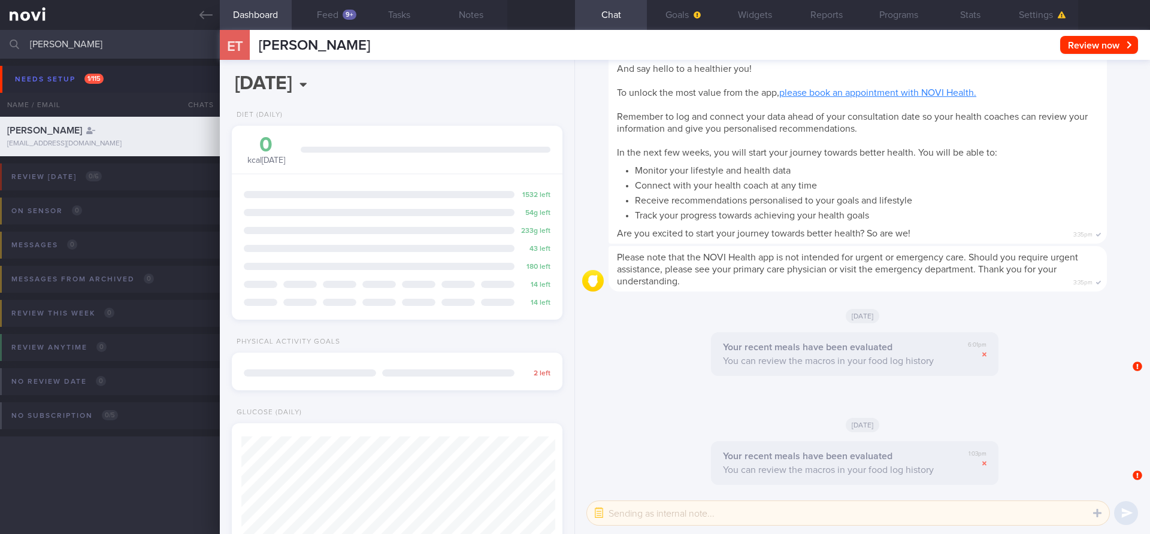
scroll to position [155, 310]
click at [130, 40] on input "eliza" at bounding box center [575, 44] width 1150 height 29
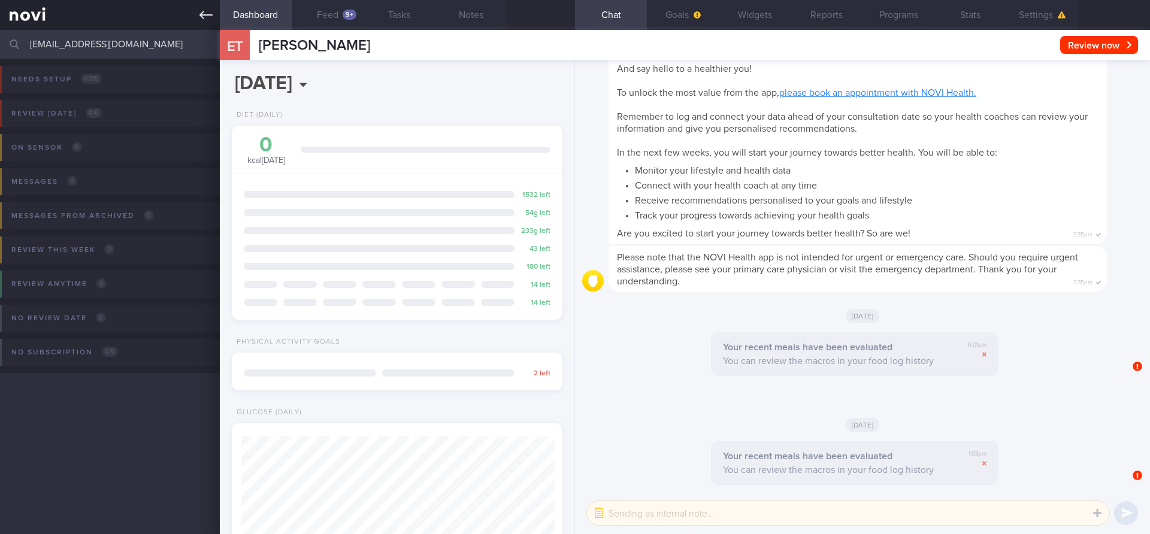
type input "sintzun@gmail.com"
click at [201, 16] on icon at bounding box center [205, 14] width 13 height 13
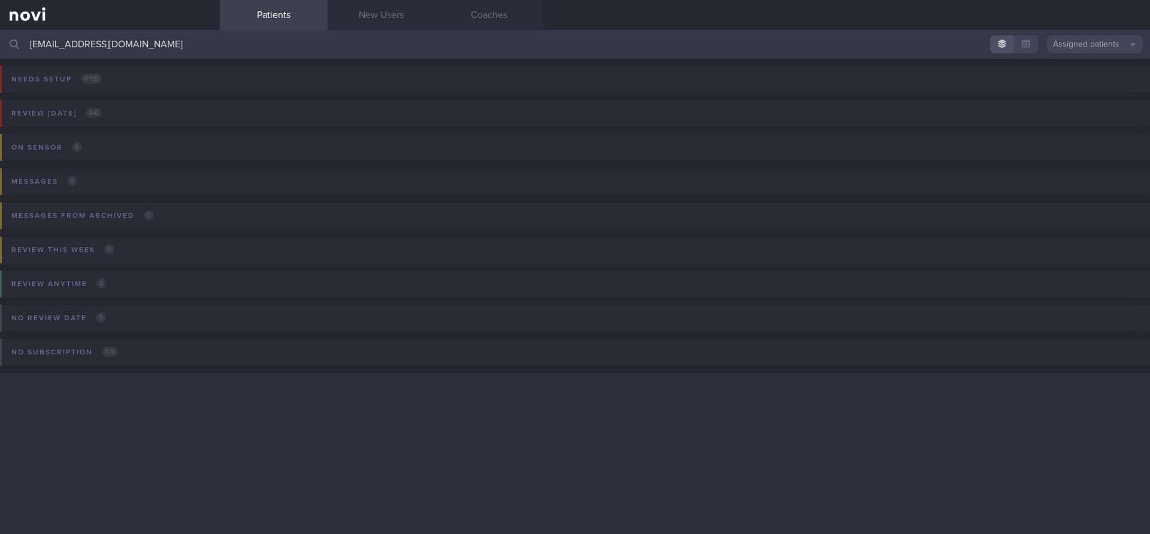
click at [1107, 37] on button "Assigned patients" at bounding box center [1095, 44] width 96 height 18
click at [1073, 80] on button "All active patients" at bounding box center [1095, 83] width 96 height 18
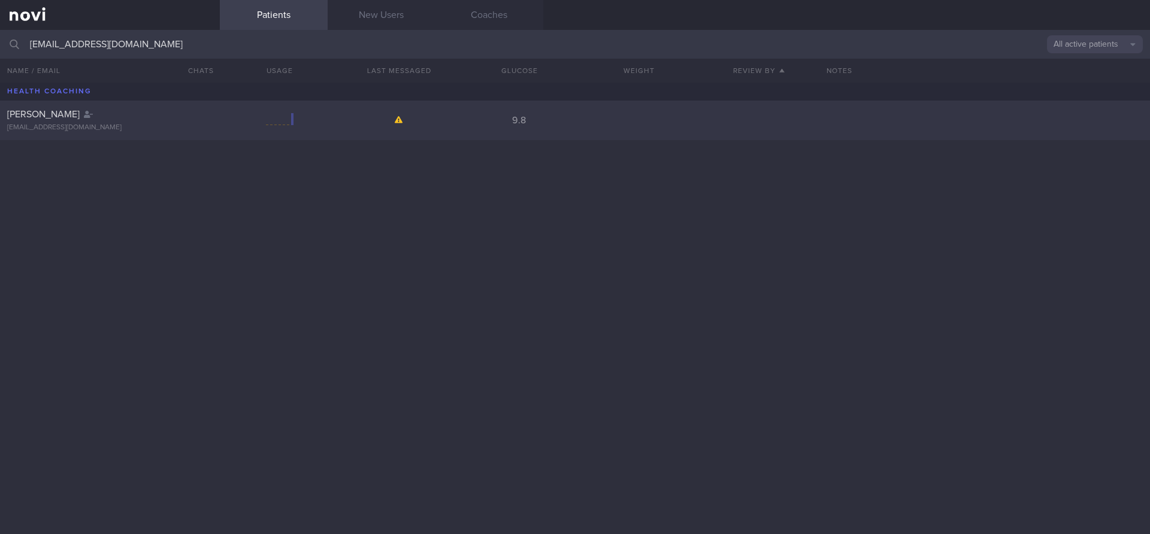
click at [102, 114] on div "elizabeth" at bounding box center [108, 114] width 202 height 12
select select "9"
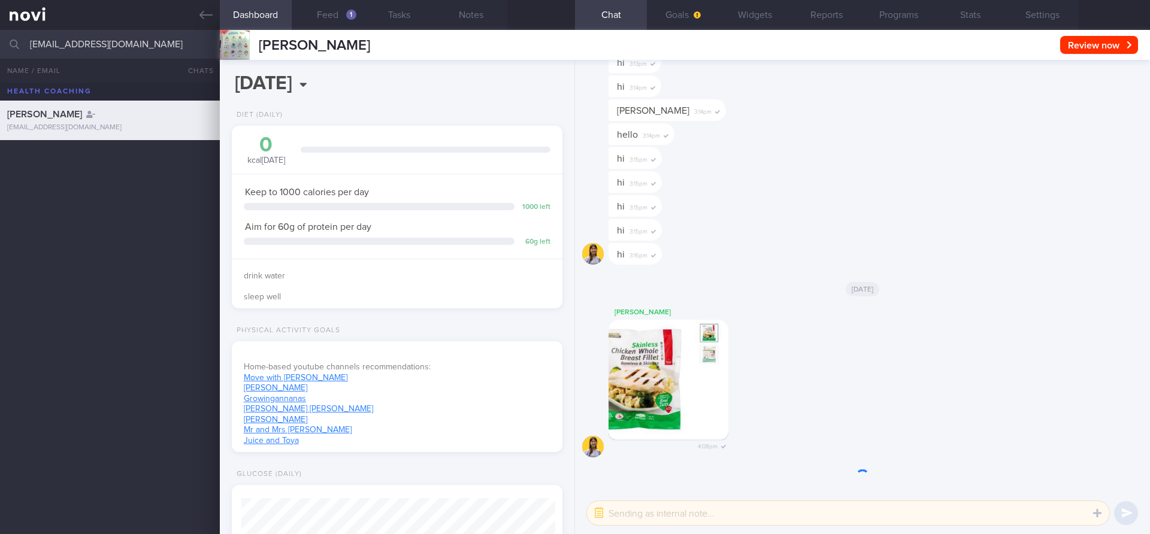
scroll to position [172, 310]
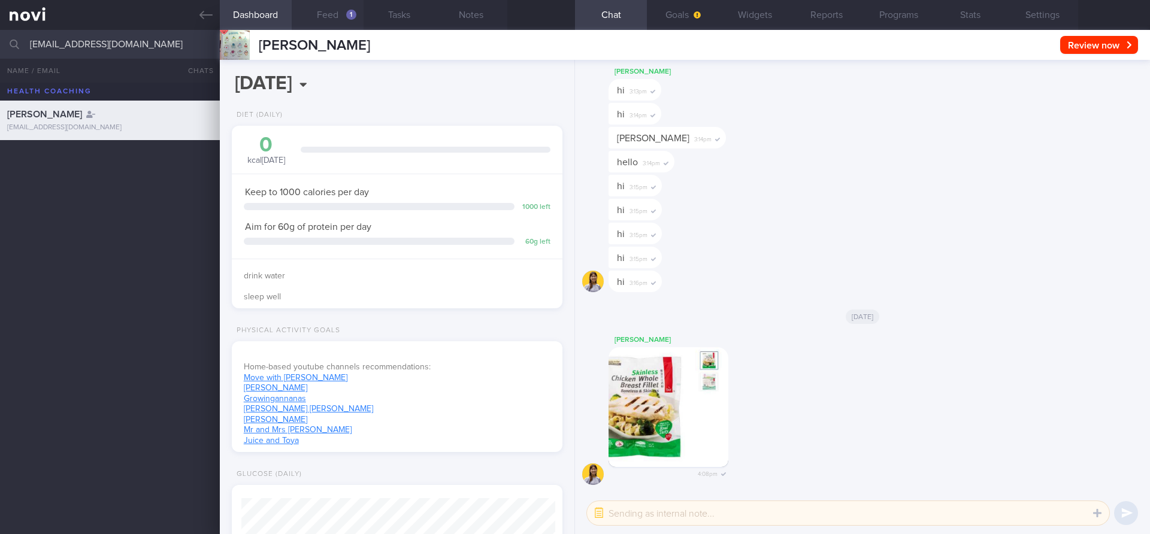
click at [336, 8] on button "Feed 1" at bounding box center [328, 15] width 72 height 30
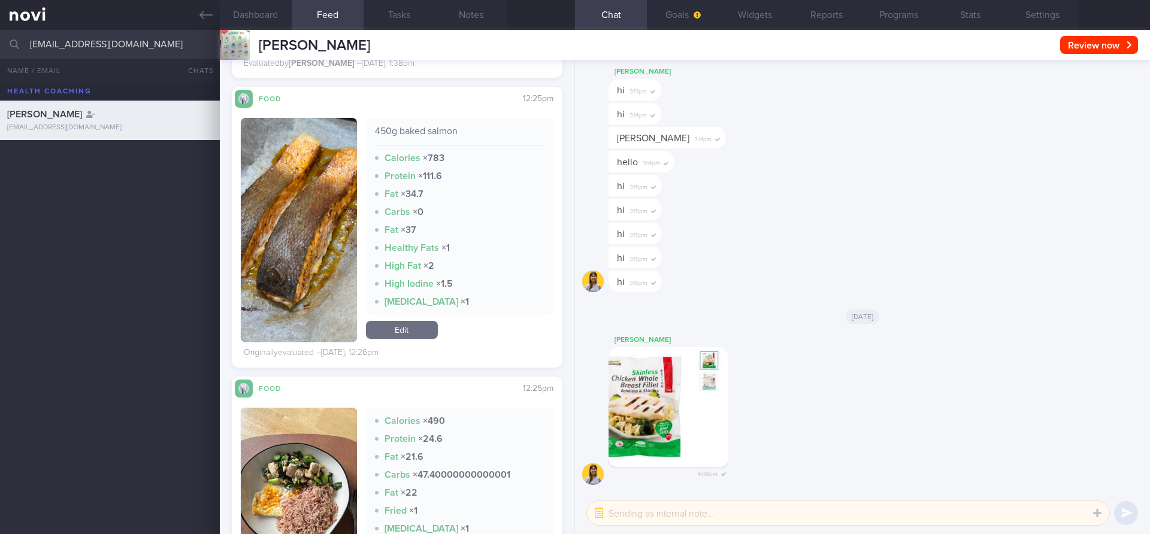
scroll to position [1392, 0]
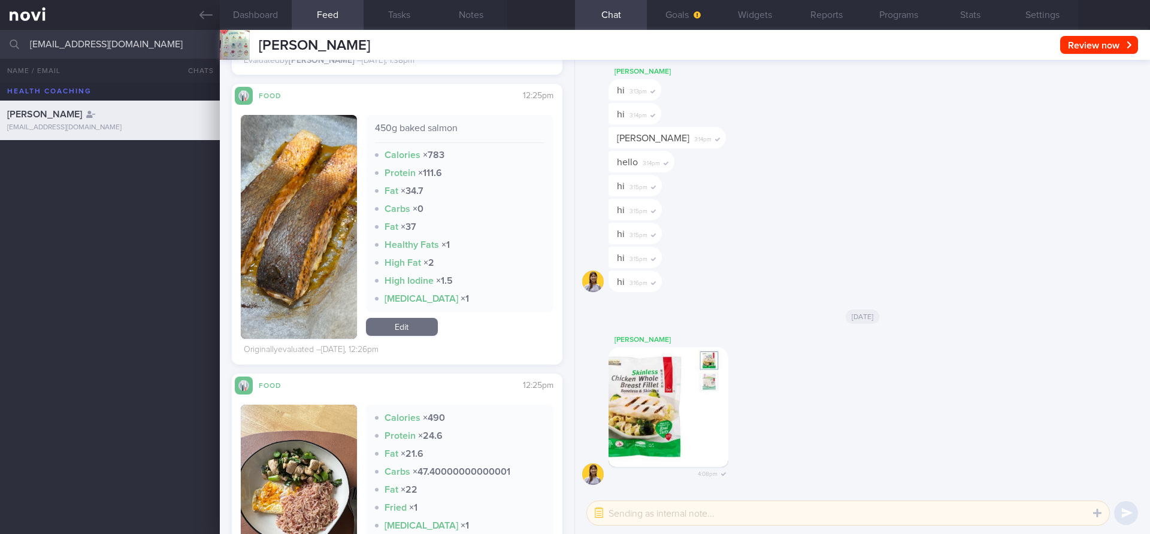
click at [311, 221] on button "button" at bounding box center [299, 227] width 116 height 224
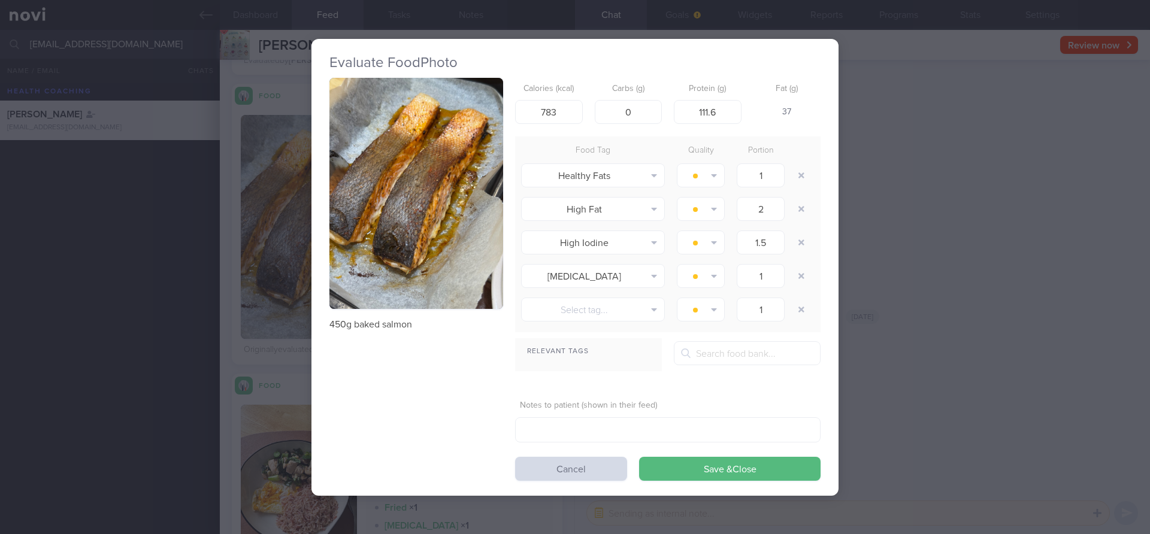
click at [394, 177] on button "button" at bounding box center [416, 194] width 174 height 232
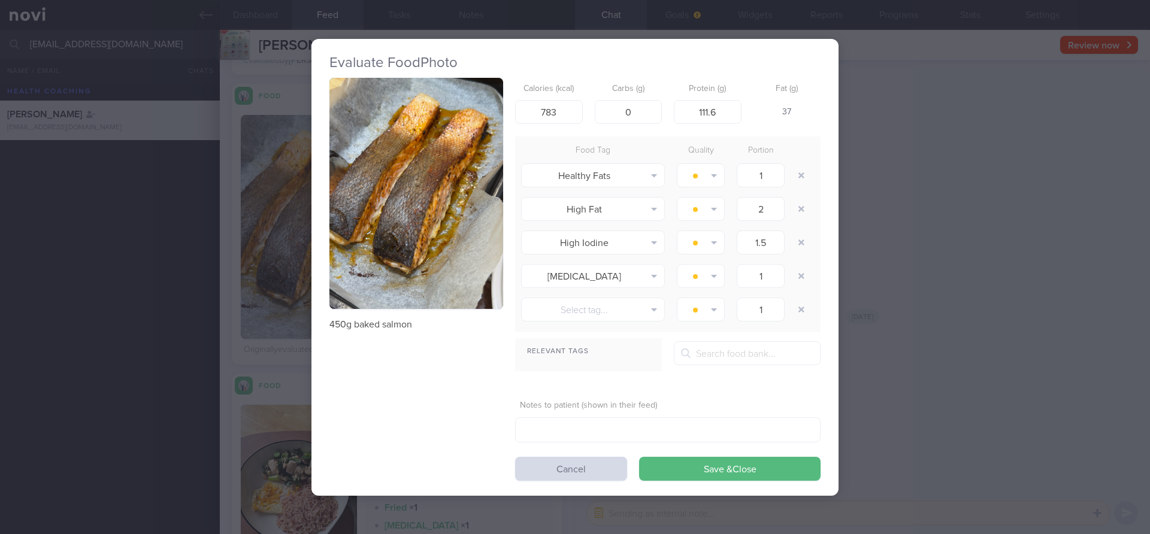
click at [1059, 188] on div "Evaluate Food Photo 450g baked salmon Calories (kcal) 783 Carbs (g) 0 Protein (…" at bounding box center [575, 267] width 1150 height 534
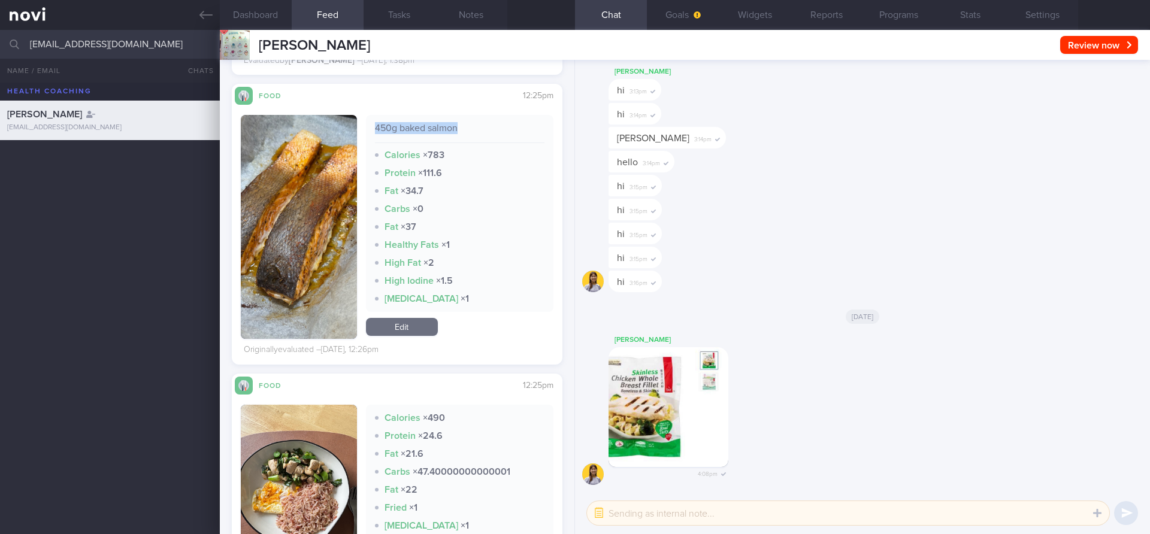
drag, startPoint x: 374, startPoint y: 127, endPoint x: 461, endPoint y: 128, distance: 86.8
click at [461, 127] on div "450g baked salmon" at bounding box center [460, 132] width 170 height 21
copy div "450g baked salmon"
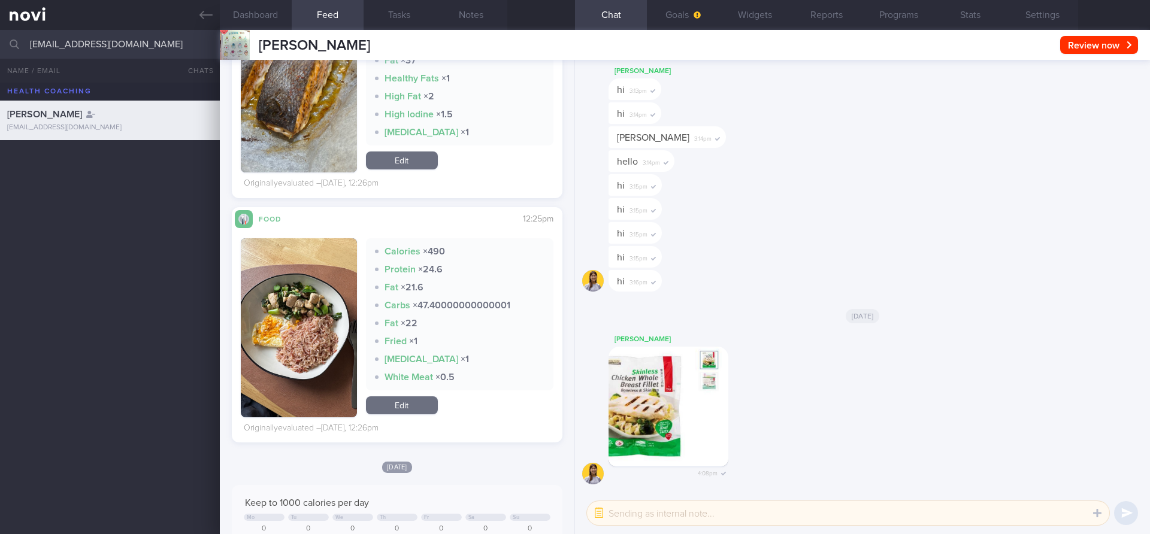
scroll to position [1575, 0]
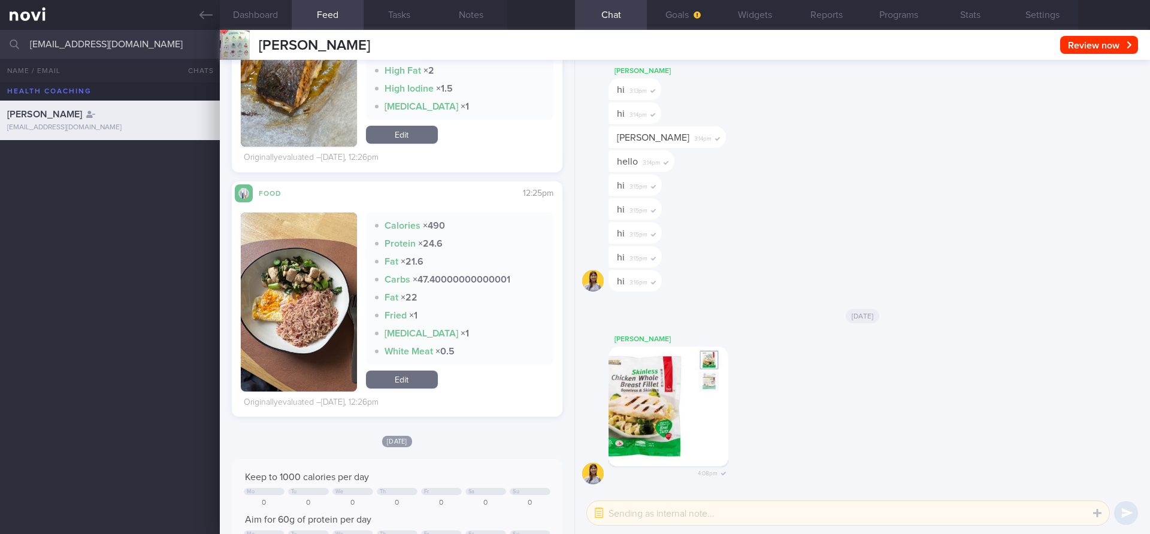
click at [405, 371] on link "Edit" at bounding box center [402, 380] width 72 height 18
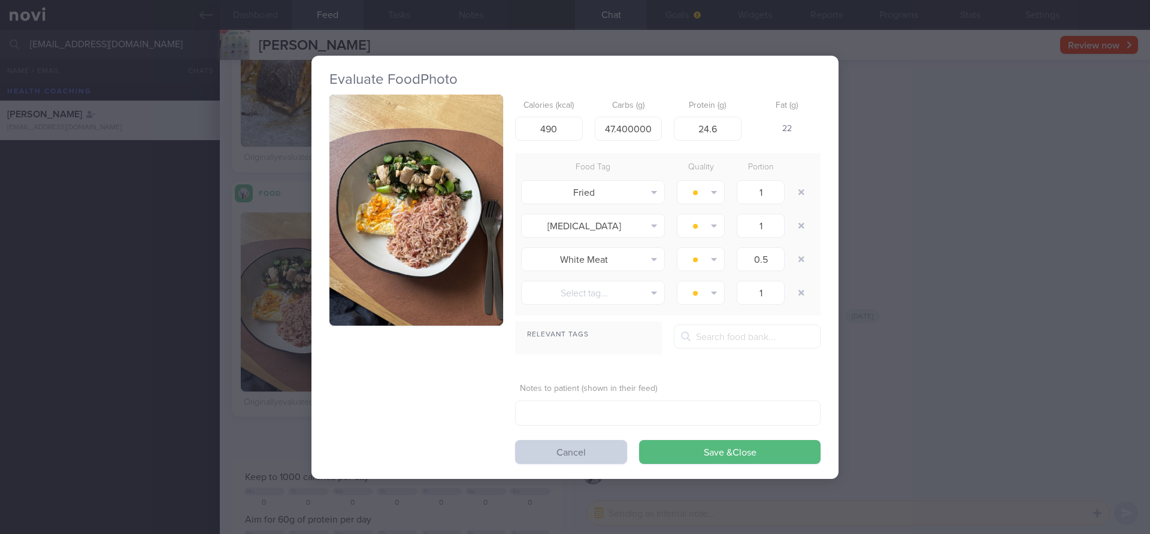
click at [566, 461] on button "Cancel" at bounding box center [571, 452] width 112 height 24
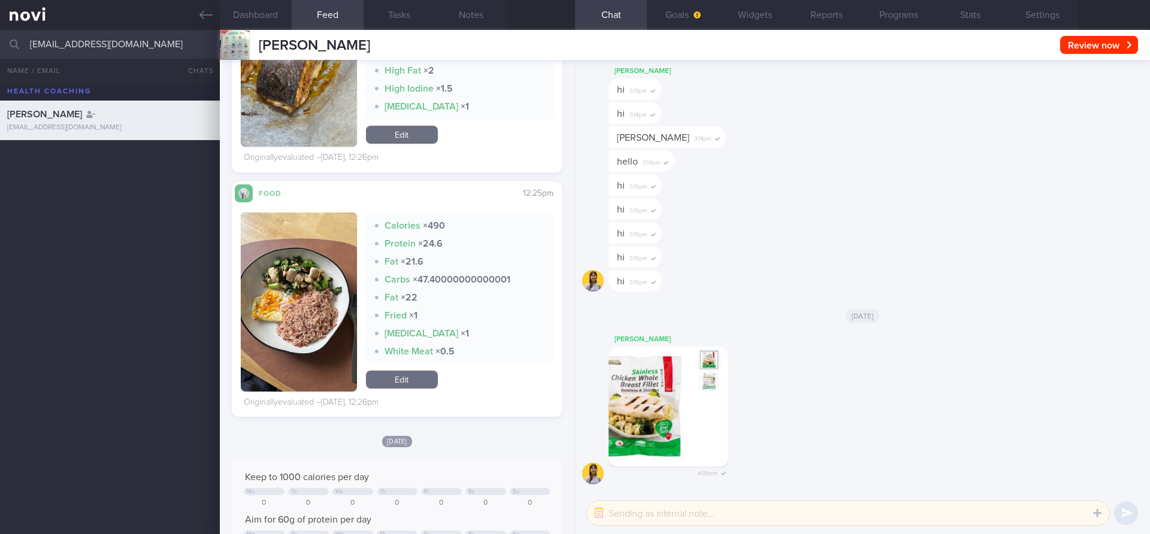
click at [289, 297] on button "button" at bounding box center [299, 302] width 116 height 179
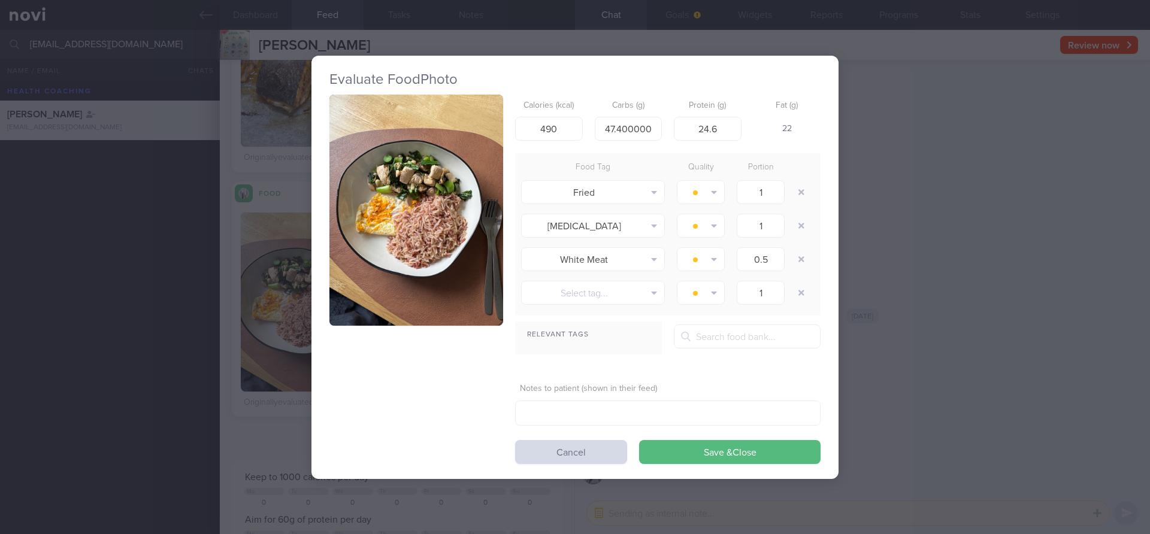
click at [470, 201] on button "button" at bounding box center [416, 211] width 174 height 232
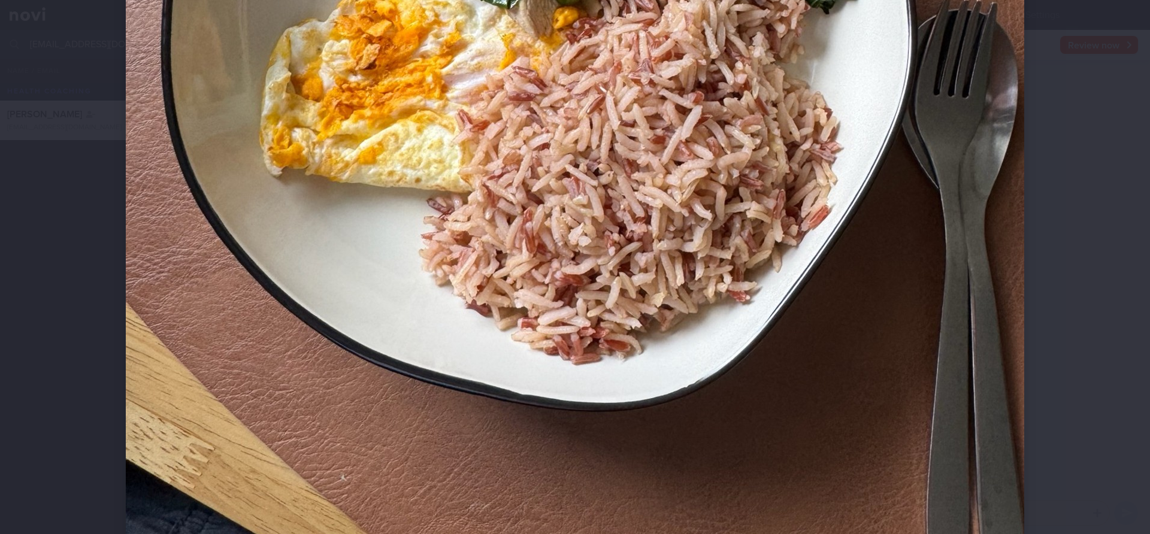
scroll to position [667, 0]
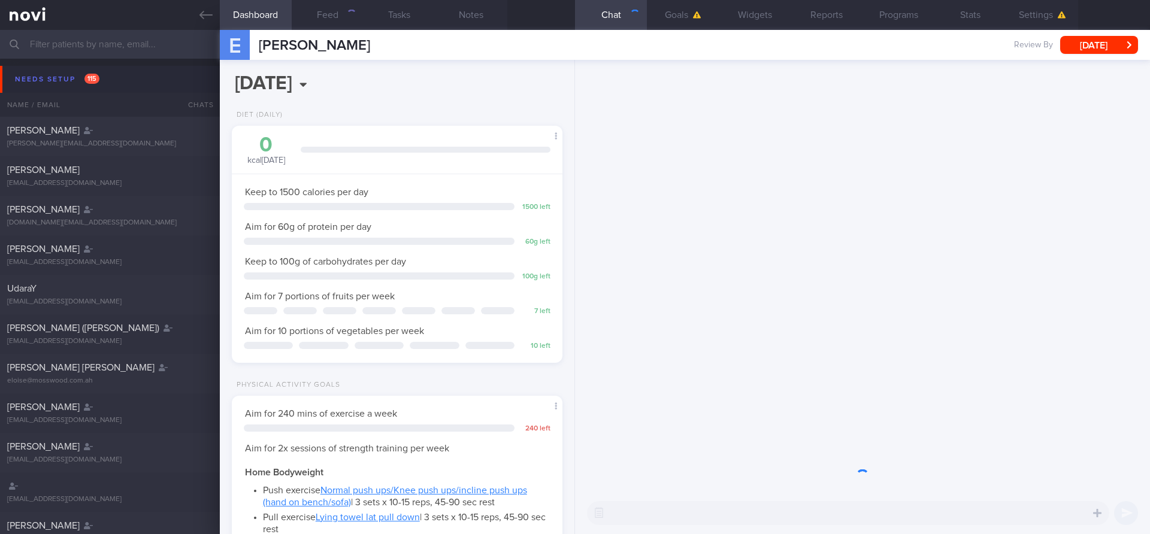
scroll to position [157, 314]
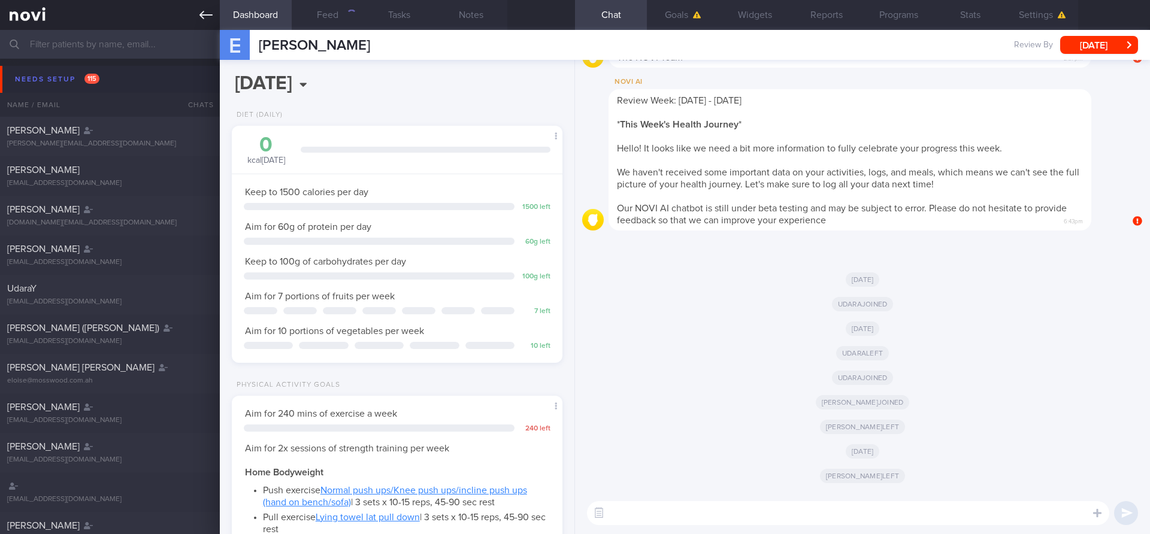
click at [212, 20] on icon at bounding box center [205, 14] width 13 height 13
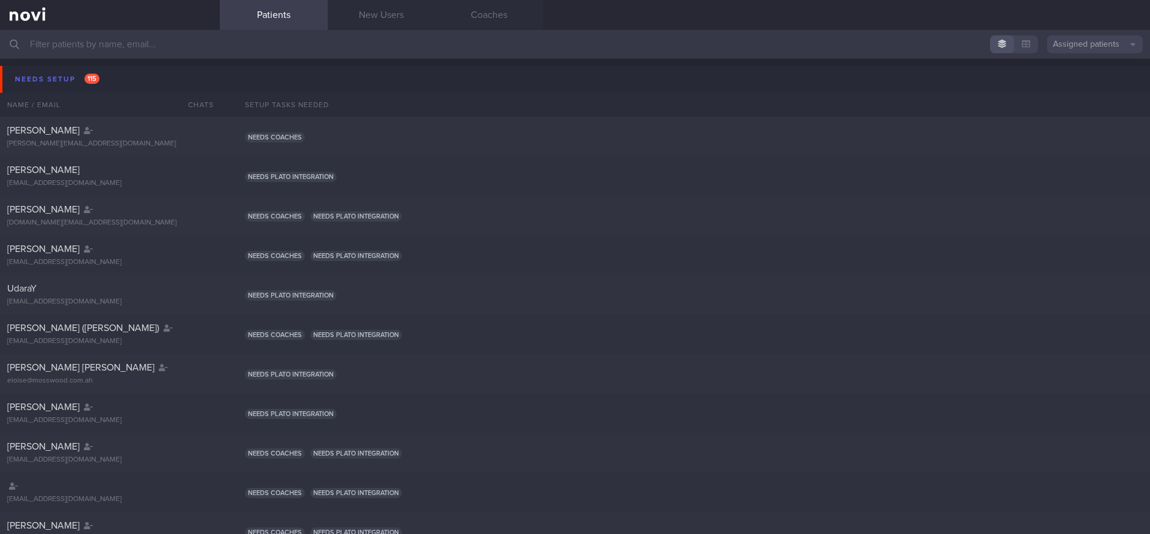
click at [1100, 54] on input "text" at bounding box center [575, 44] width 1150 height 29
click at [1098, 37] on button "Assigned patients" at bounding box center [1095, 44] width 96 height 18
drag, startPoint x: 1069, startPoint y: 92, endPoint x: 1071, endPoint y: 84, distance: 8.7
click at [1071, 84] on div "Assigned patients All active patients Archived patients" at bounding box center [1095, 82] width 96 height 59
click at [1071, 84] on button "All active patients" at bounding box center [1095, 83] width 96 height 18
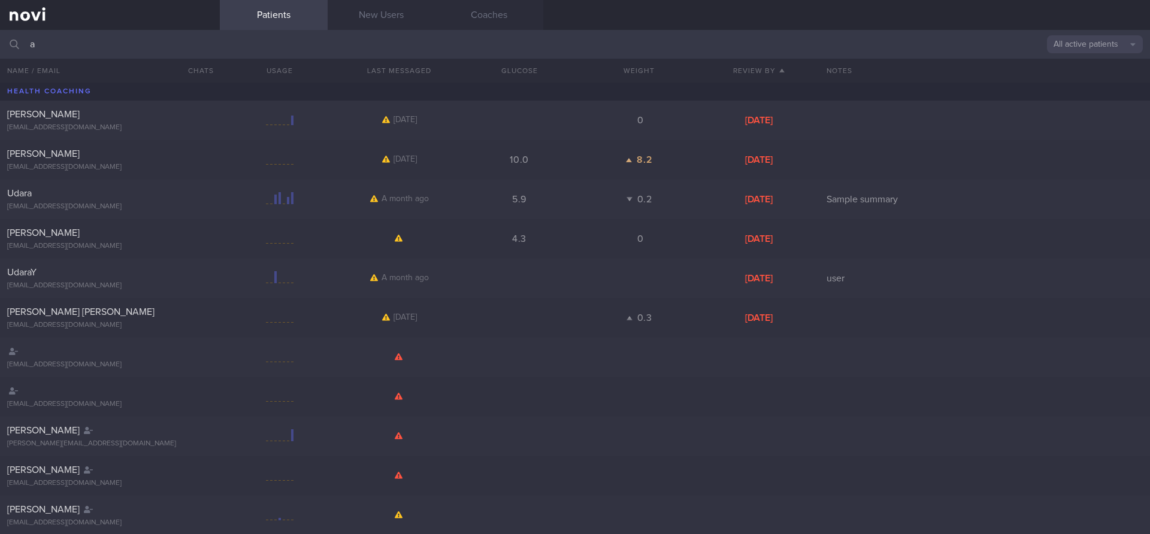
click at [895, 41] on input "a" at bounding box center [575, 44] width 1150 height 29
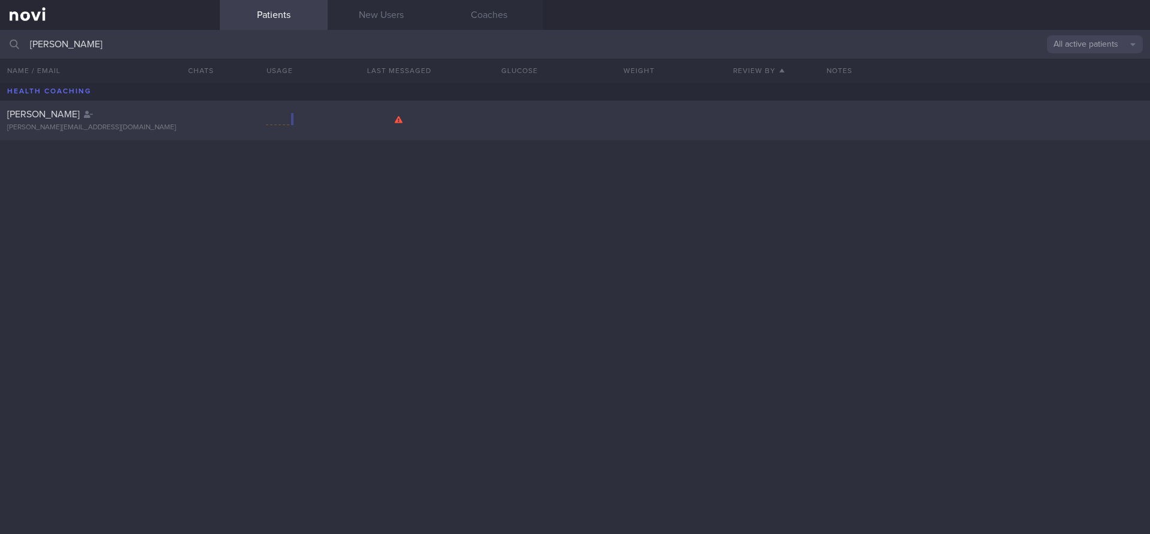
click at [225, 120] on div at bounding box center [280, 120] width 120 height 15
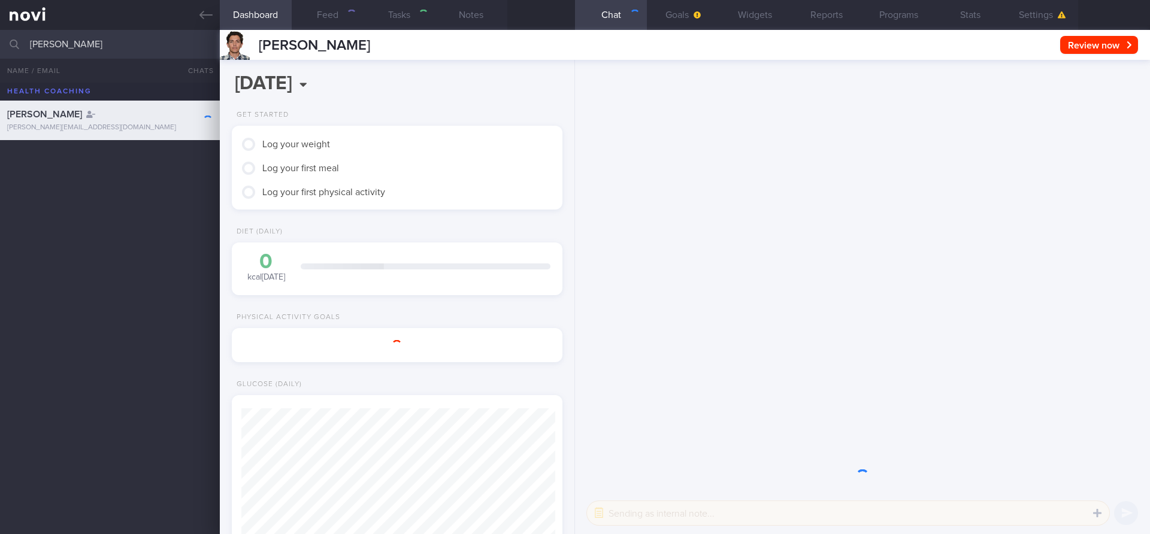
scroll to position [157, 314]
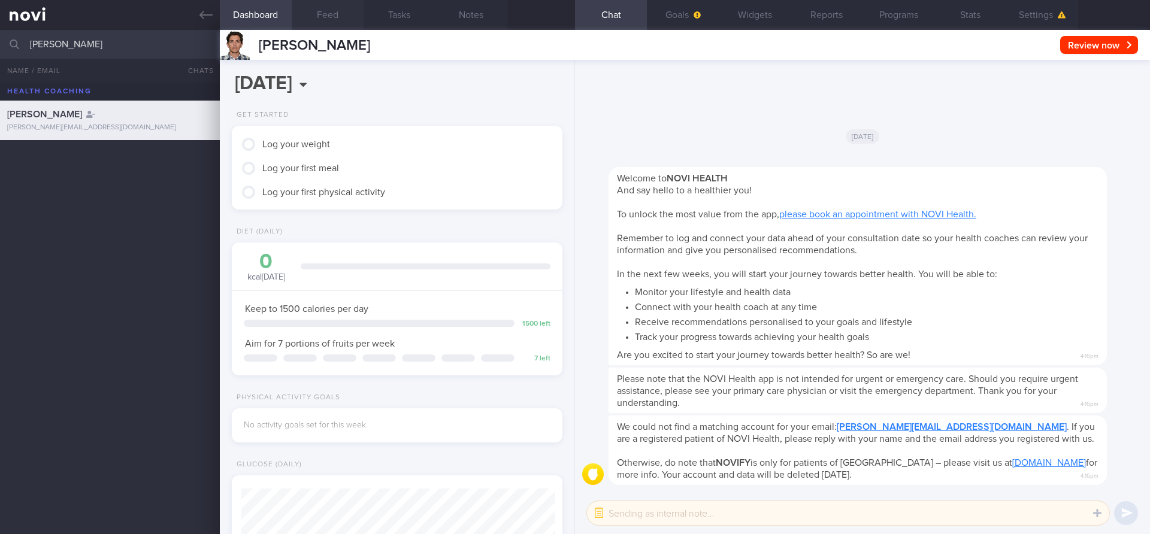
click at [306, 7] on button "Feed" at bounding box center [328, 15] width 72 height 30
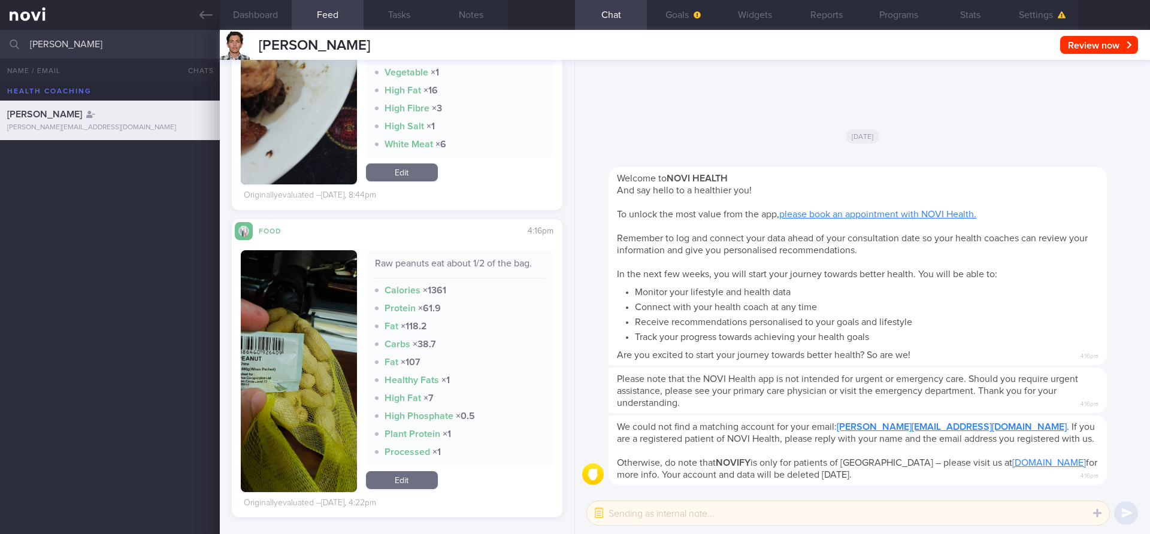
scroll to position [408, 0]
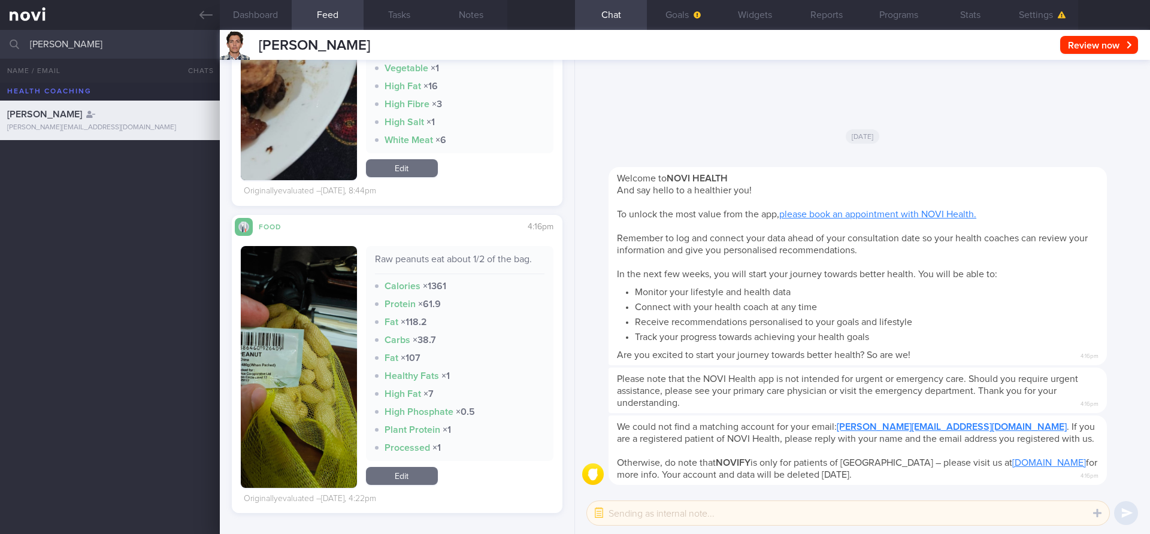
click at [279, 377] on button "button" at bounding box center [299, 367] width 116 height 242
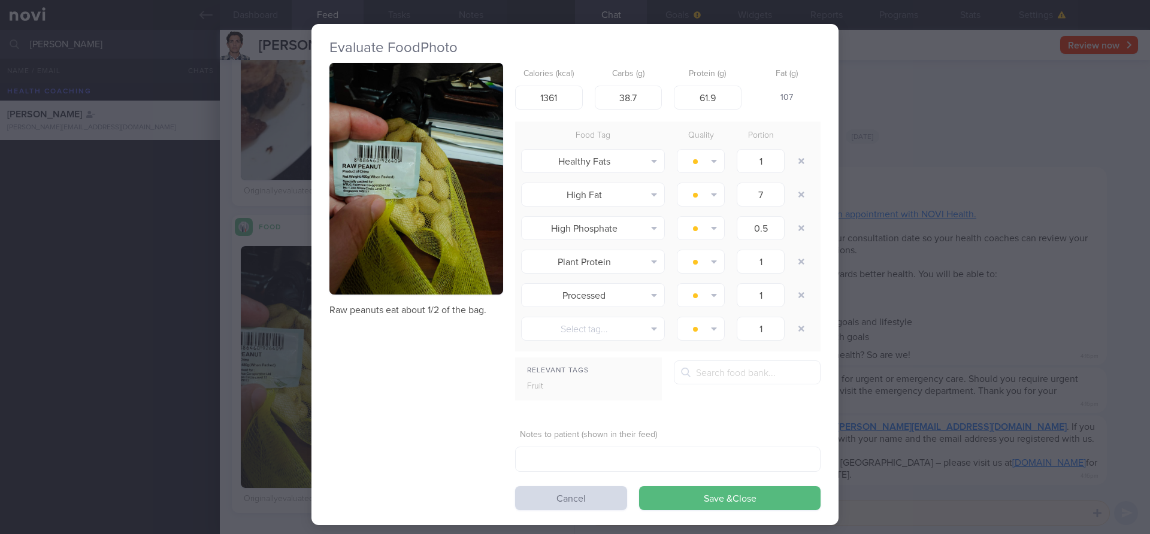
click at [363, 222] on button "button" at bounding box center [416, 179] width 174 height 232
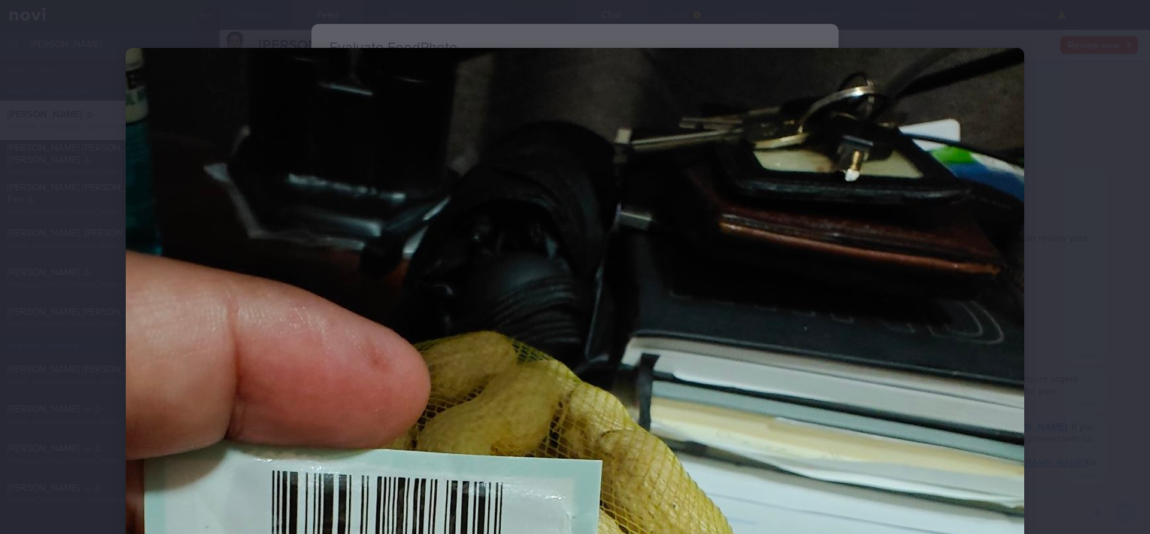
scroll to position [157, 314]
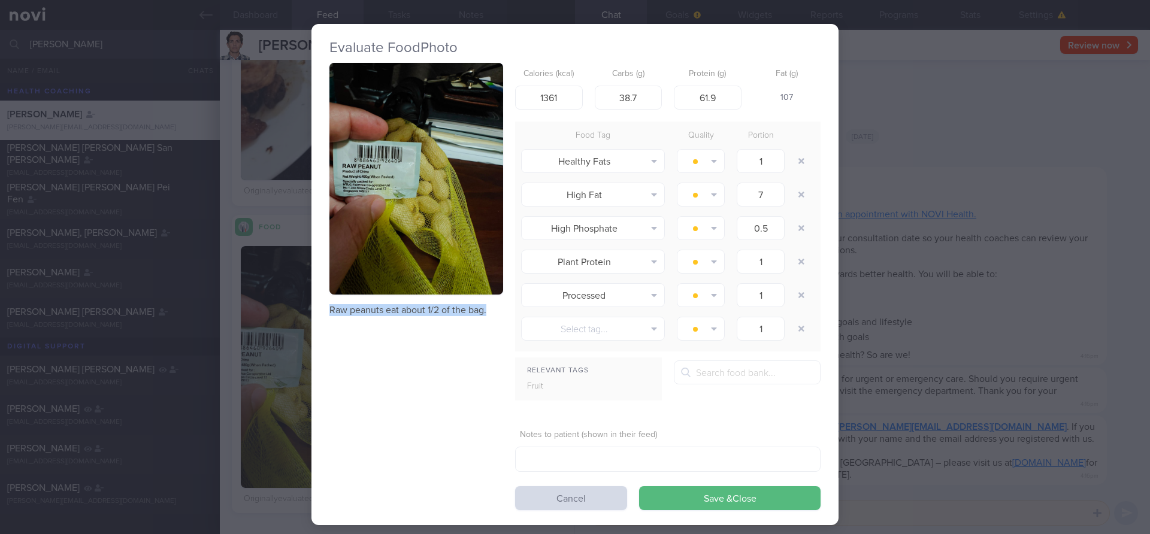
drag, startPoint x: 328, startPoint y: 307, endPoint x: 488, endPoint y: 313, distance: 160.0
click at [489, 311] on div "Evaluate Food Photo Raw peanuts eat about 1/2 of the bag. Calories (kcal) 1361 …" at bounding box center [574, 274] width 527 height 501
copy p "Raw peanuts eat about 1/2 of the bag."
click at [238, 265] on div "Evaluate Food Photo Raw peanuts eat about 1/2 of the bag. Calories (kcal) 1361 …" at bounding box center [575, 267] width 1150 height 534
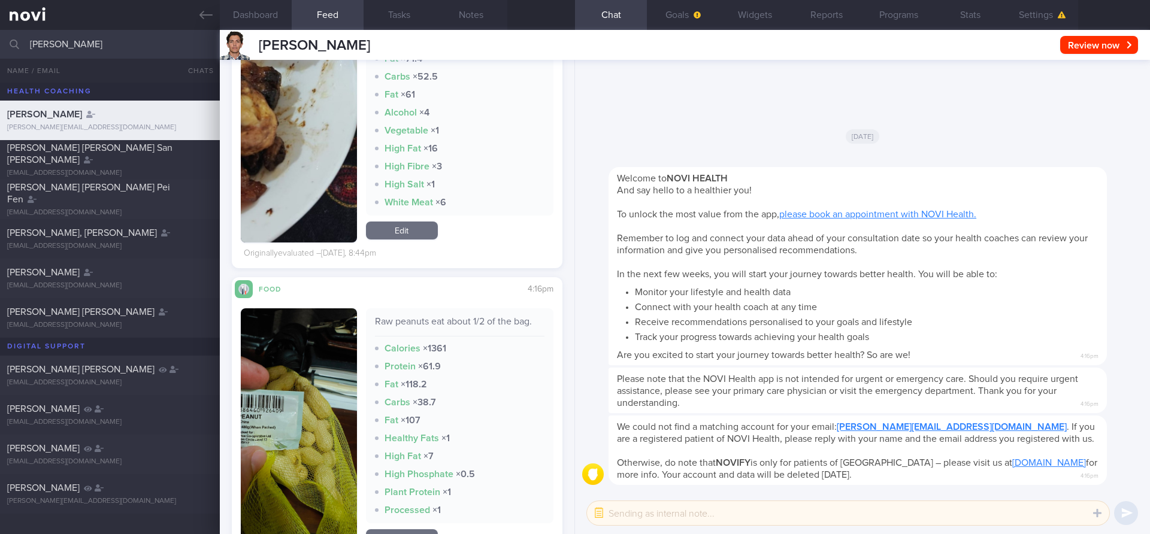
scroll to position [56, 0]
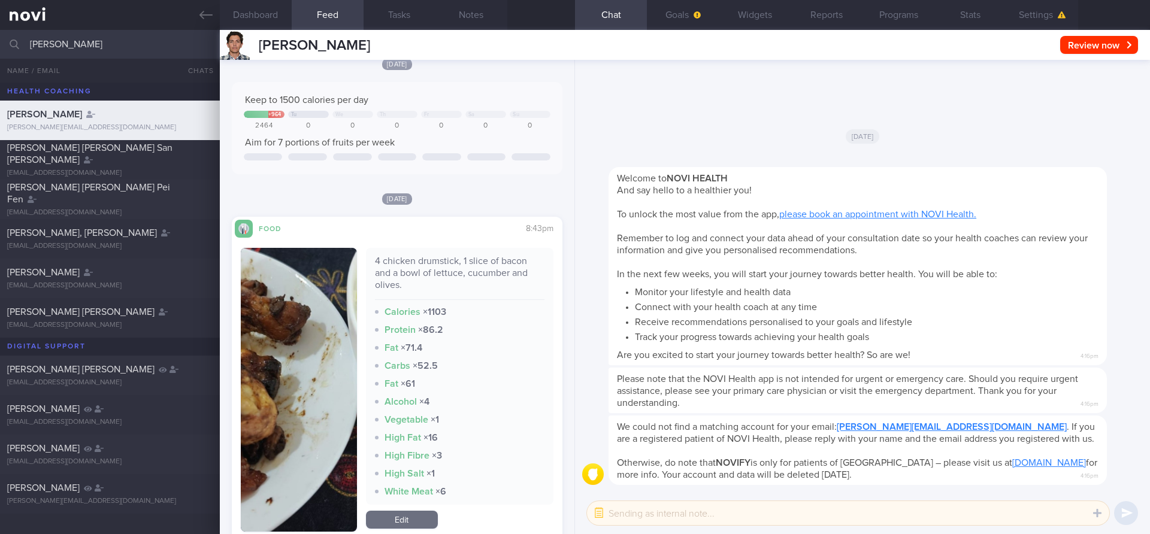
click at [314, 322] on button "button" at bounding box center [299, 390] width 116 height 284
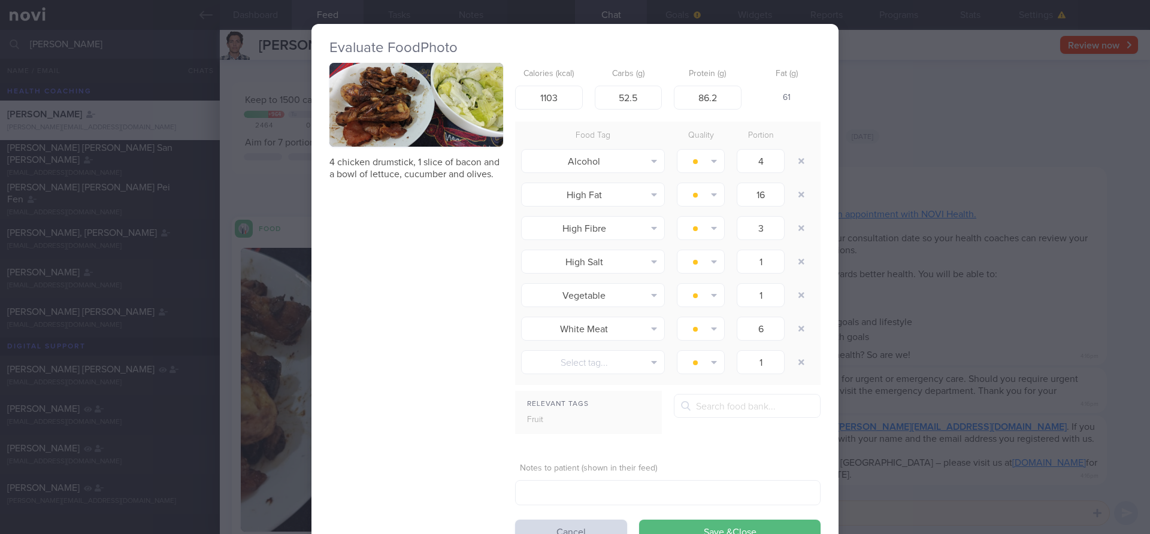
click at [426, 103] on button "button" at bounding box center [416, 105] width 174 height 84
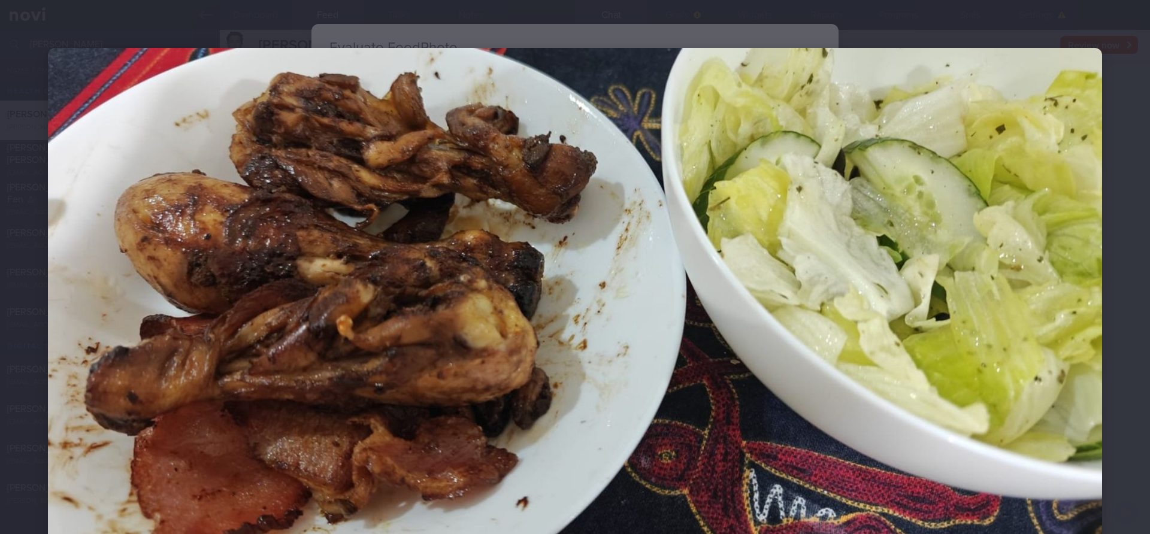
click at [1130, 196] on div at bounding box center [575, 303] width 1150 height 606
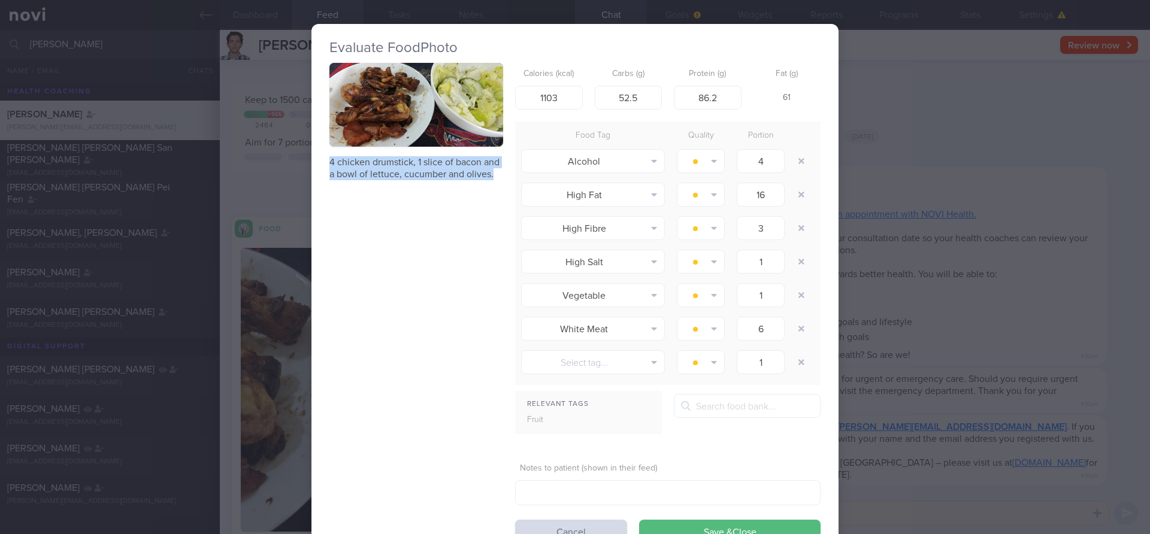
drag, startPoint x: 328, startPoint y: 162, endPoint x: 502, endPoint y: 175, distance: 175.3
click at [502, 175] on div "Evaluate Food Photo 4 chicken drumstick, 1 slice of bacon and a bowl of lettuce…" at bounding box center [574, 291] width 527 height 535
copy p "4 chicken drumstick, 1 slice of bacon and a bowl of lettuce, cucumber and olive…"
click at [242, 183] on div "Evaluate Food Photo 4 chicken drumstick, 1 slice of bacon and a bowl of lettuce…" at bounding box center [575, 267] width 1150 height 534
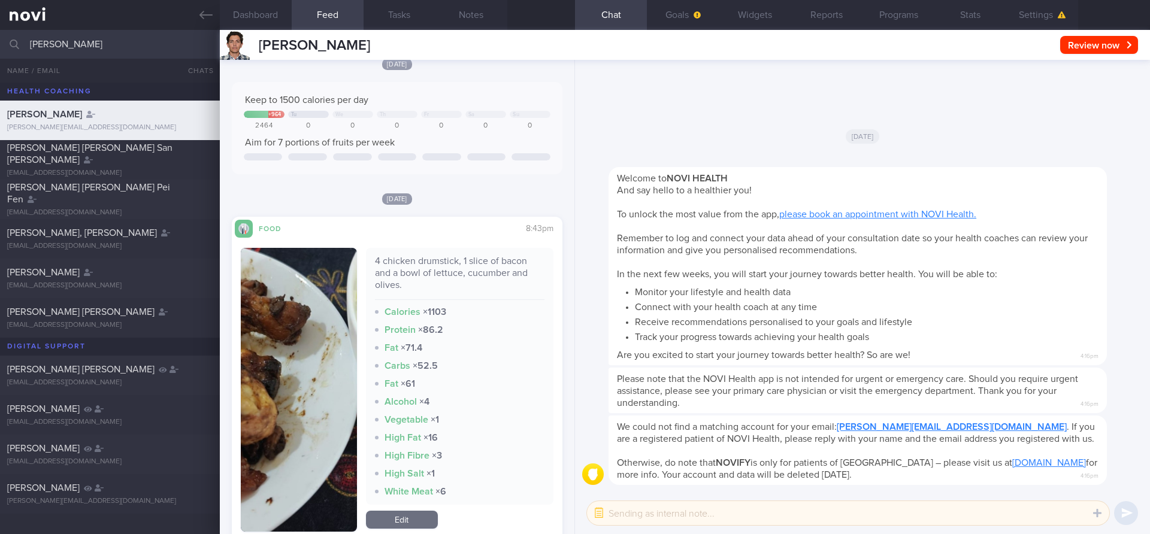
click at [86, 38] on input "[PERSON_NAME]" at bounding box center [575, 44] width 1150 height 29
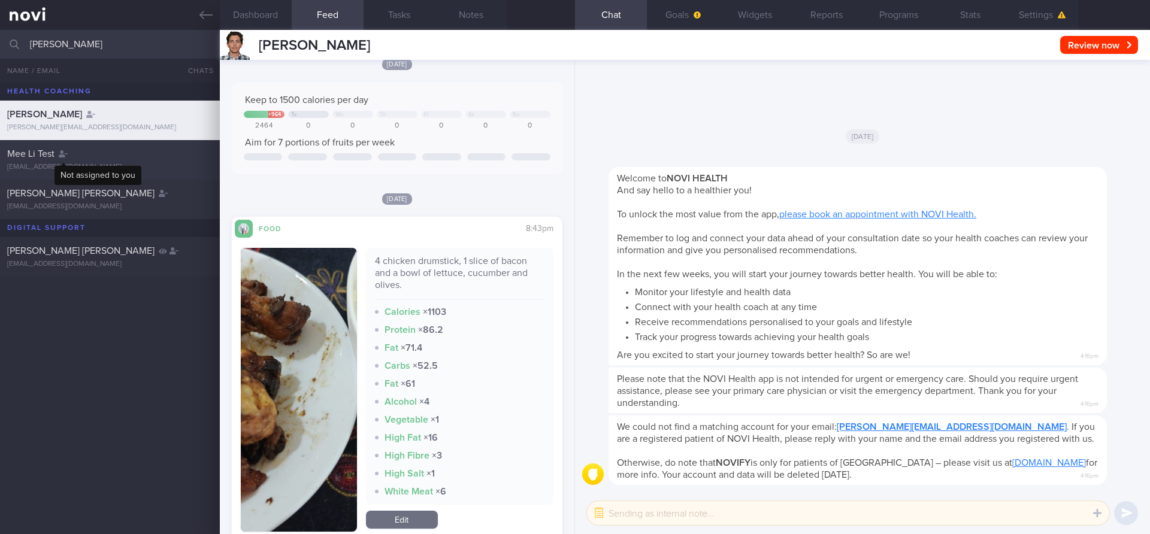
type input "[PERSON_NAME]"
click at [68, 156] on icon at bounding box center [63, 153] width 9 height 7
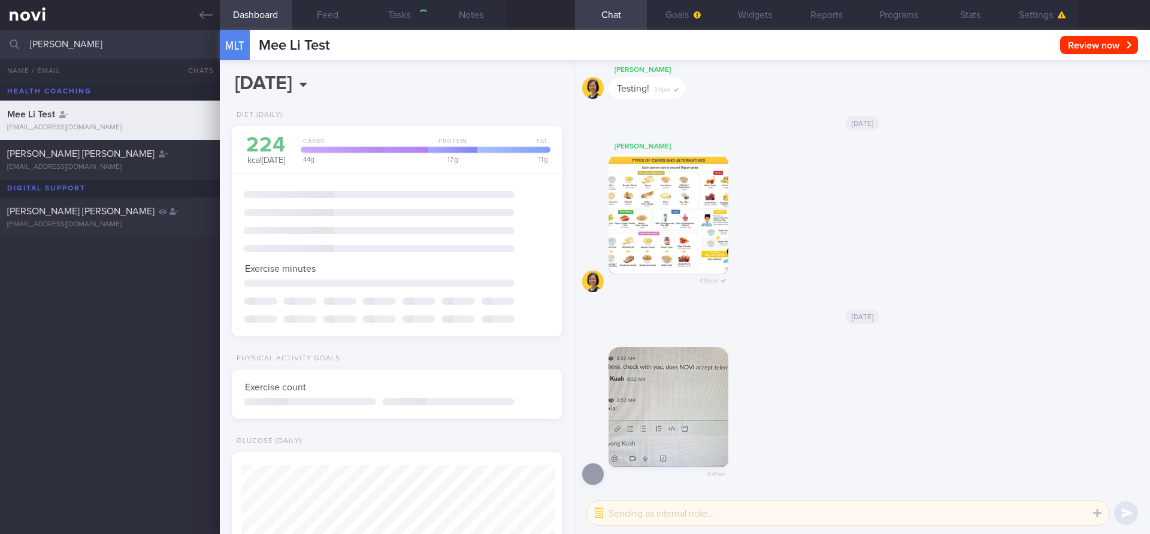
scroll to position [155, 310]
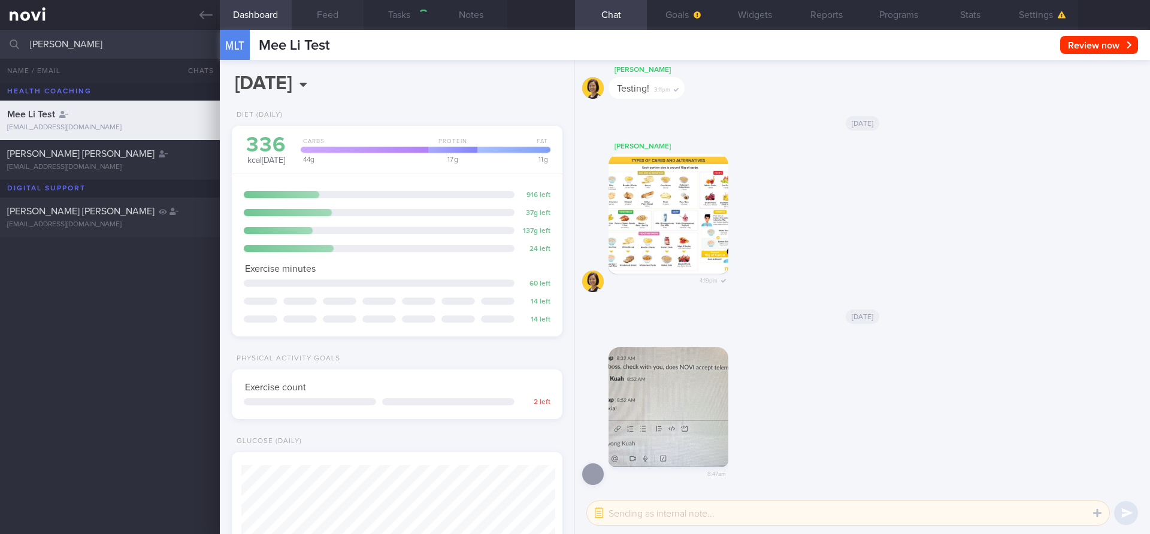
click at [325, 12] on button "Feed" at bounding box center [328, 15] width 72 height 30
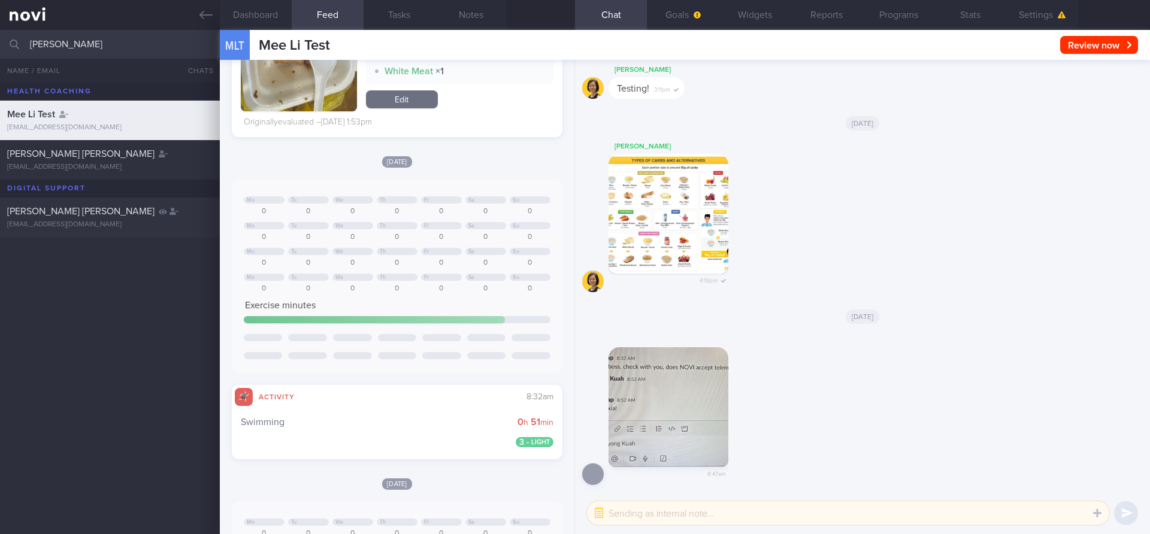
scroll to position [1758, 0]
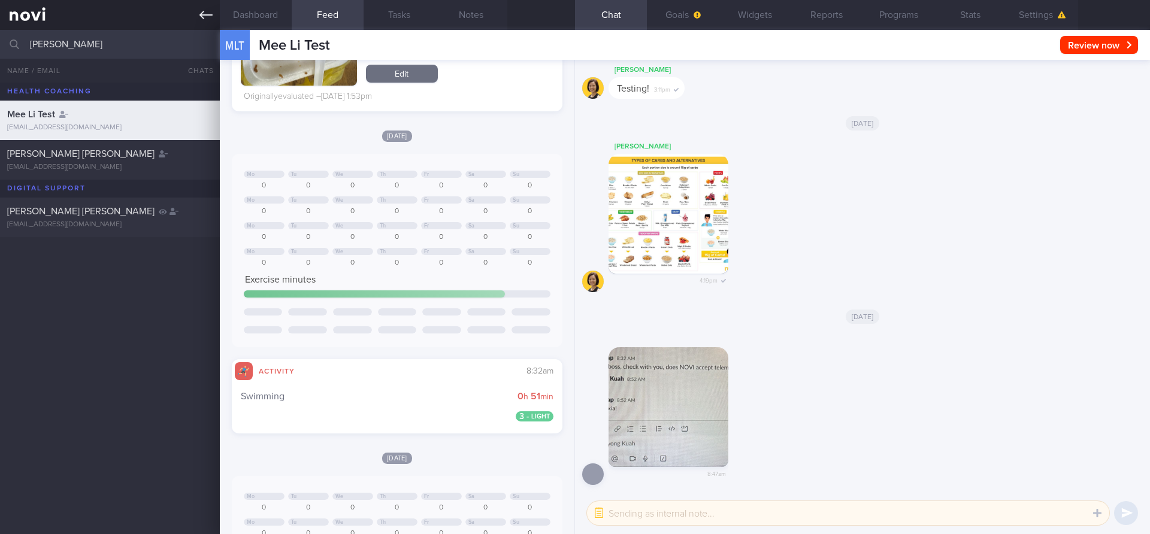
click at [208, 12] on icon at bounding box center [205, 14] width 13 height 13
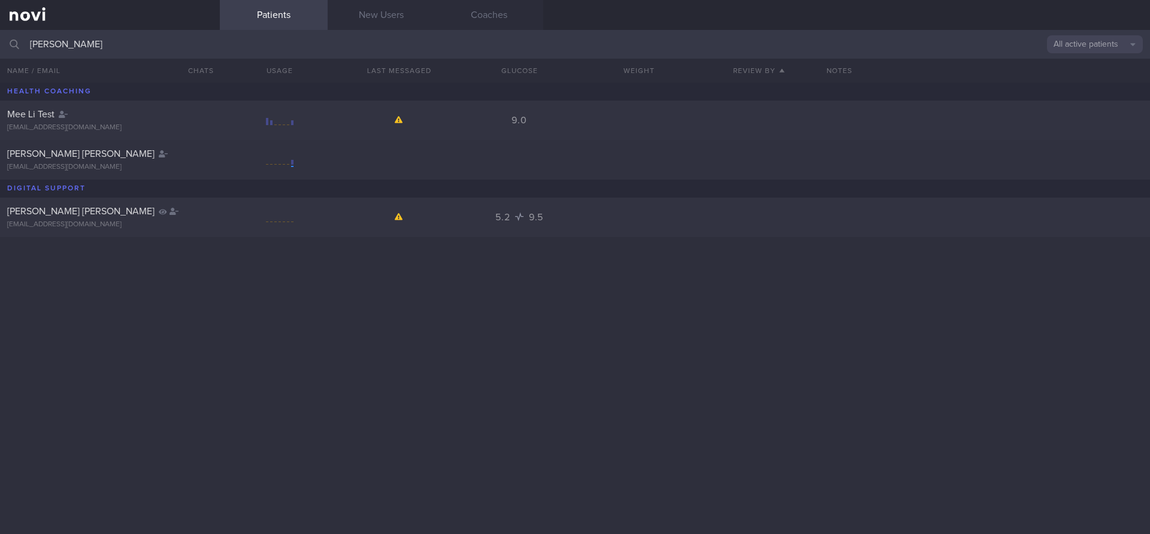
click at [8, 3] on link at bounding box center [110, 15] width 220 height 30
click at [16, 14] on link at bounding box center [110, 15] width 220 height 30
click at [794, 117] on div "[PERSON_NAME] Test [EMAIL_ADDRESS][DOMAIN_NAME] 9.0" at bounding box center [575, 121] width 1150 height 40
select select "9"
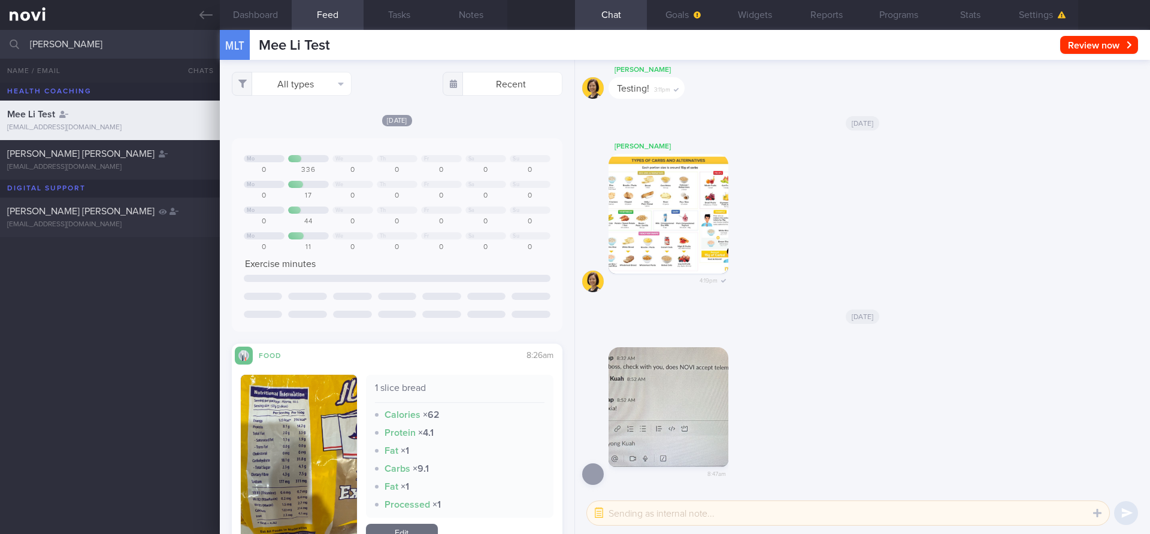
click at [105, 37] on input "[PERSON_NAME]" at bounding box center [575, 44] width 1150 height 29
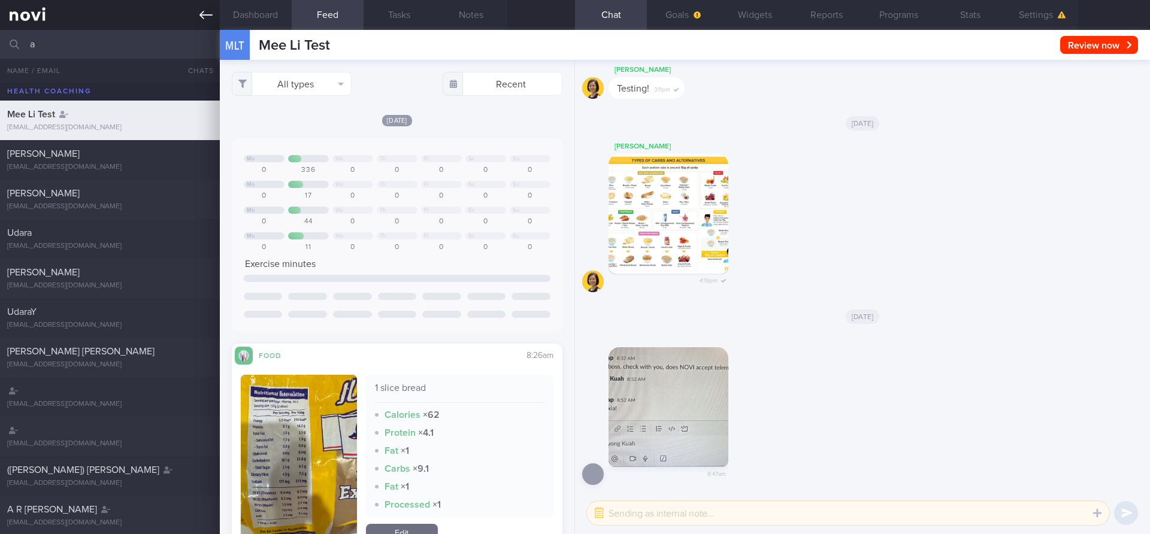
type input "a"
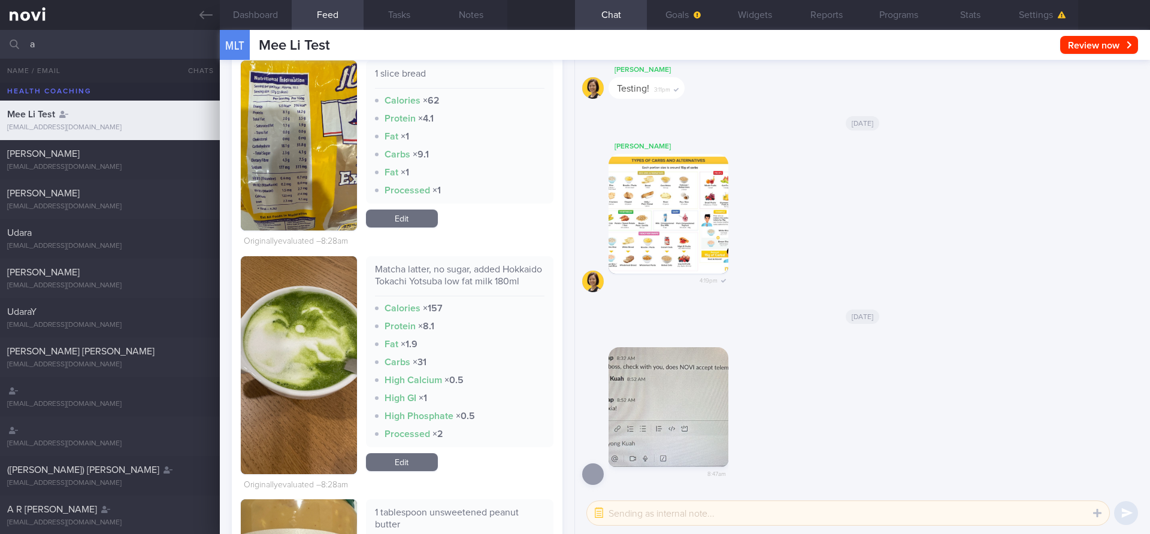
scroll to position [315, 0]
click at [472, 189] on div "Processed × 1" at bounding box center [460, 190] width 170 height 12
click at [310, 128] on button "button" at bounding box center [299, 145] width 116 height 170
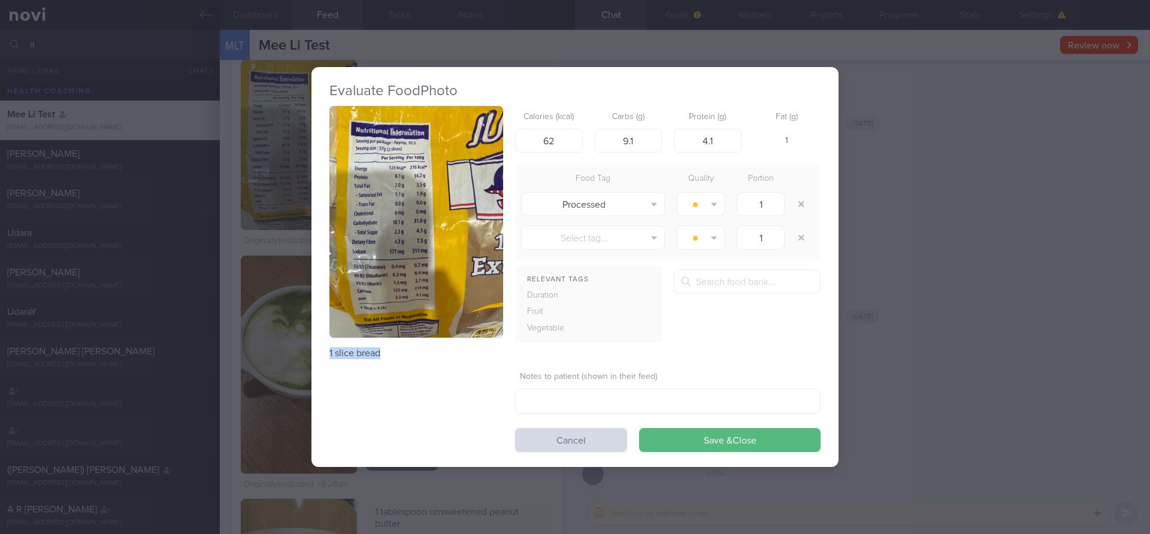
drag, startPoint x: 382, startPoint y: 354, endPoint x: 328, endPoint y: 351, distance: 54.6
click at [328, 351] on div "Evaluate Food Photo 1 slice bread Calories (kcal) 62 Carbs (g) 9.1 Protein (g) …" at bounding box center [574, 267] width 527 height 400
click at [578, 447] on button "Cancel" at bounding box center [571, 440] width 112 height 24
